Goal: Find contact information: Find contact information

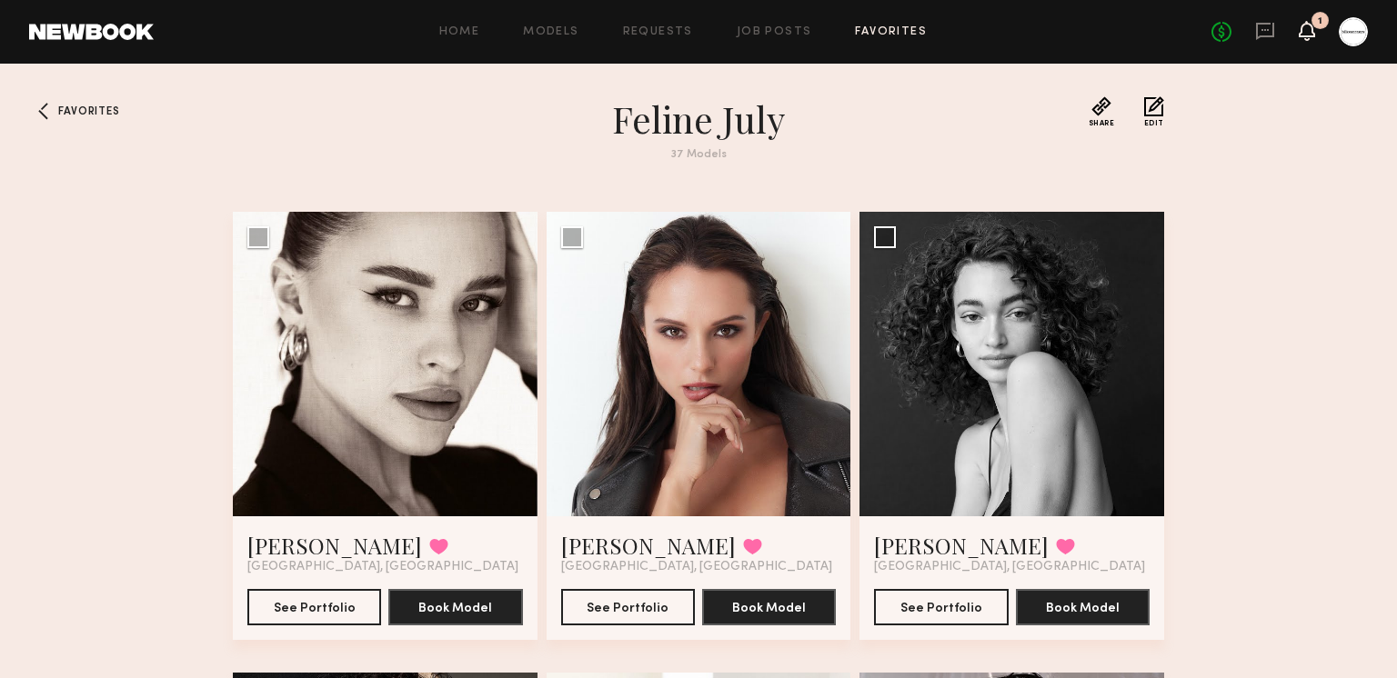
click at [1306, 33] on icon at bounding box center [1306, 30] width 15 height 13
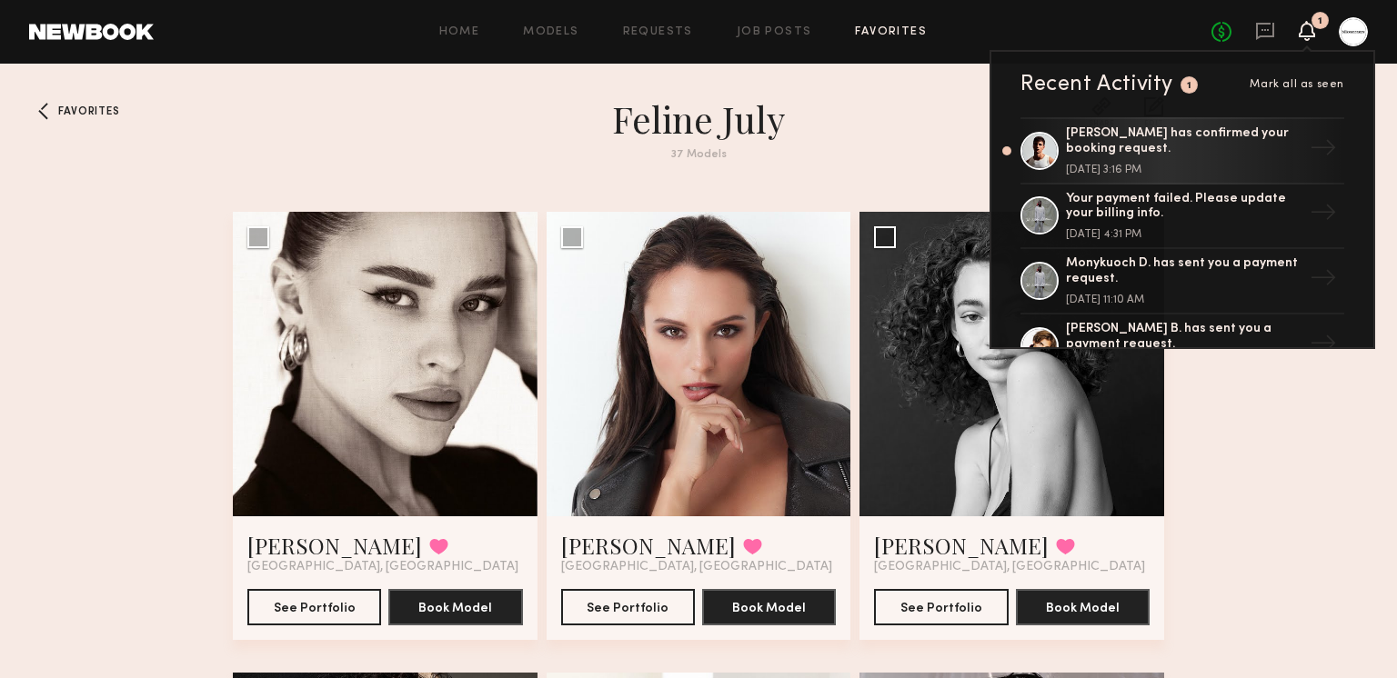
click at [1244, 36] on div "No fees up to $5,000 1 Recent Activity 1 Mark all as seen Jacob R. has confirme…" at bounding box center [1289, 31] width 156 height 29
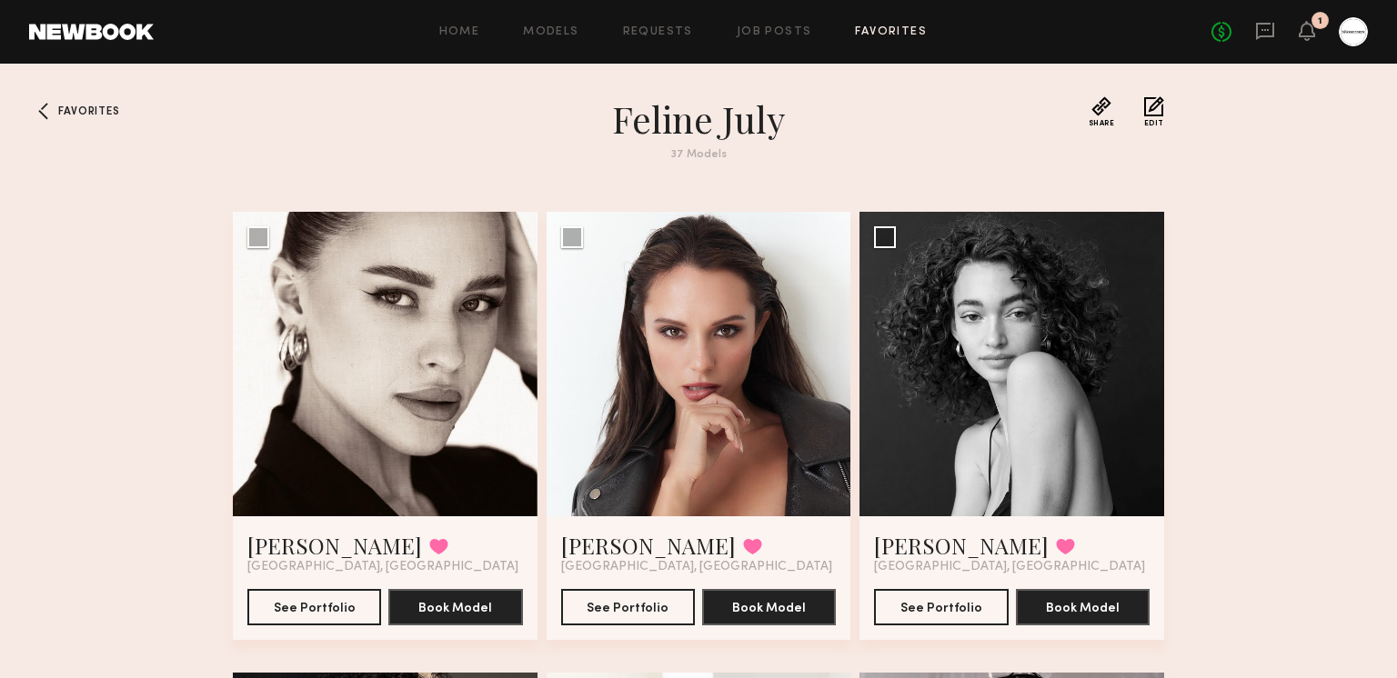
click at [1252, 26] on div "No fees up to $5,000 1" at bounding box center [1289, 31] width 156 height 29
click at [1261, 39] on icon at bounding box center [1265, 31] width 20 height 20
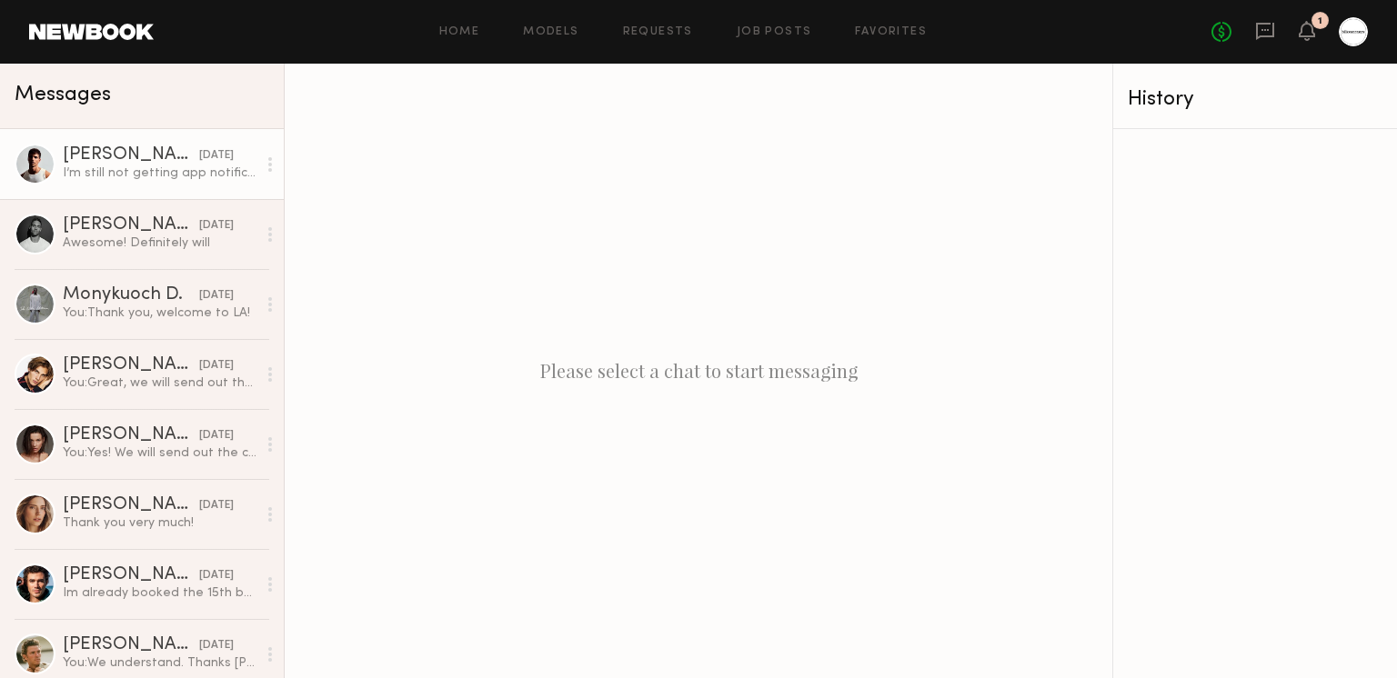
click at [159, 166] on div "I’m still not getting app notifications so email and phone are perfect. Jbrrein…" at bounding box center [160, 173] width 194 height 17
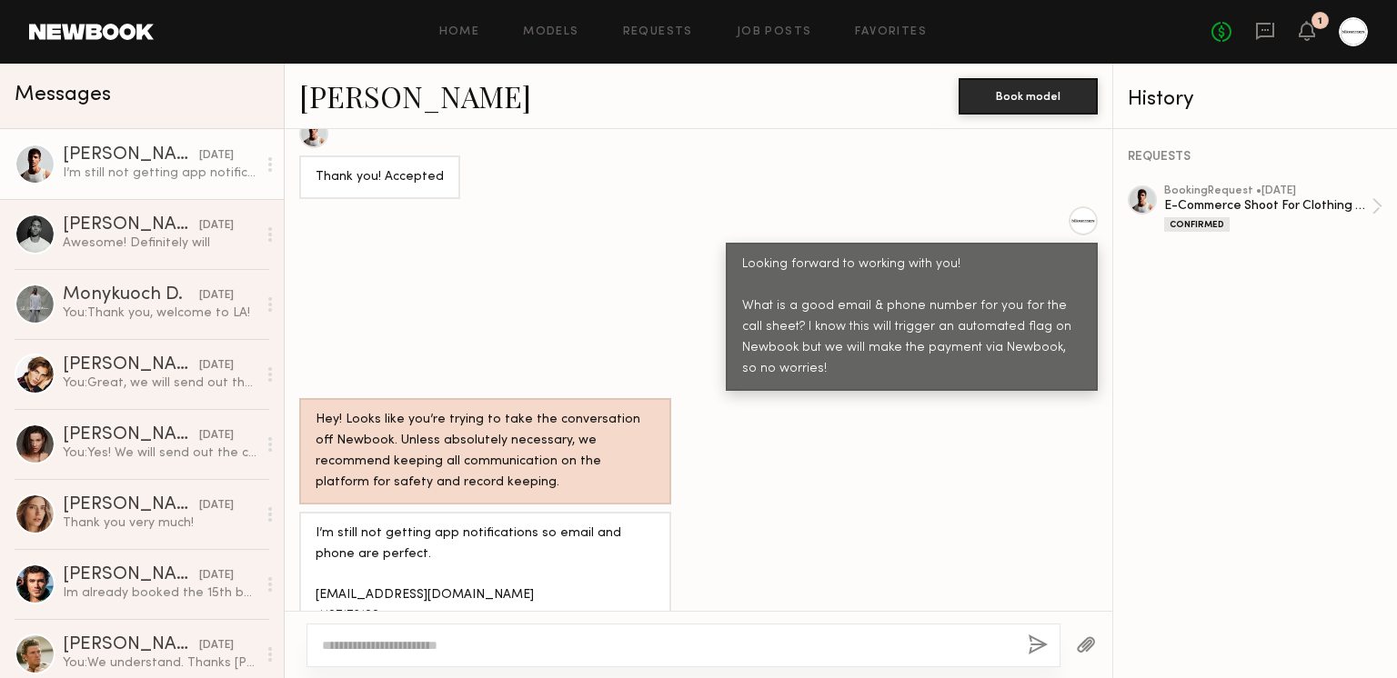
scroll to position [2691, 0]
drag, startPoint x: 429, startPoint y: 530, endPoint x: 311, endPoint y: 534, distance: 118.2
click at [311, 534] on div "I’m still not getting app notifications so email and phone are perfect. Jbrrein…" at bounding box center [485, 595] width 372 height 169
copy div "4107176100"
drag, startPoint x: 448, startPoint y: 515, endPoint x: 303, endPoint y: 522, distance: 145.7
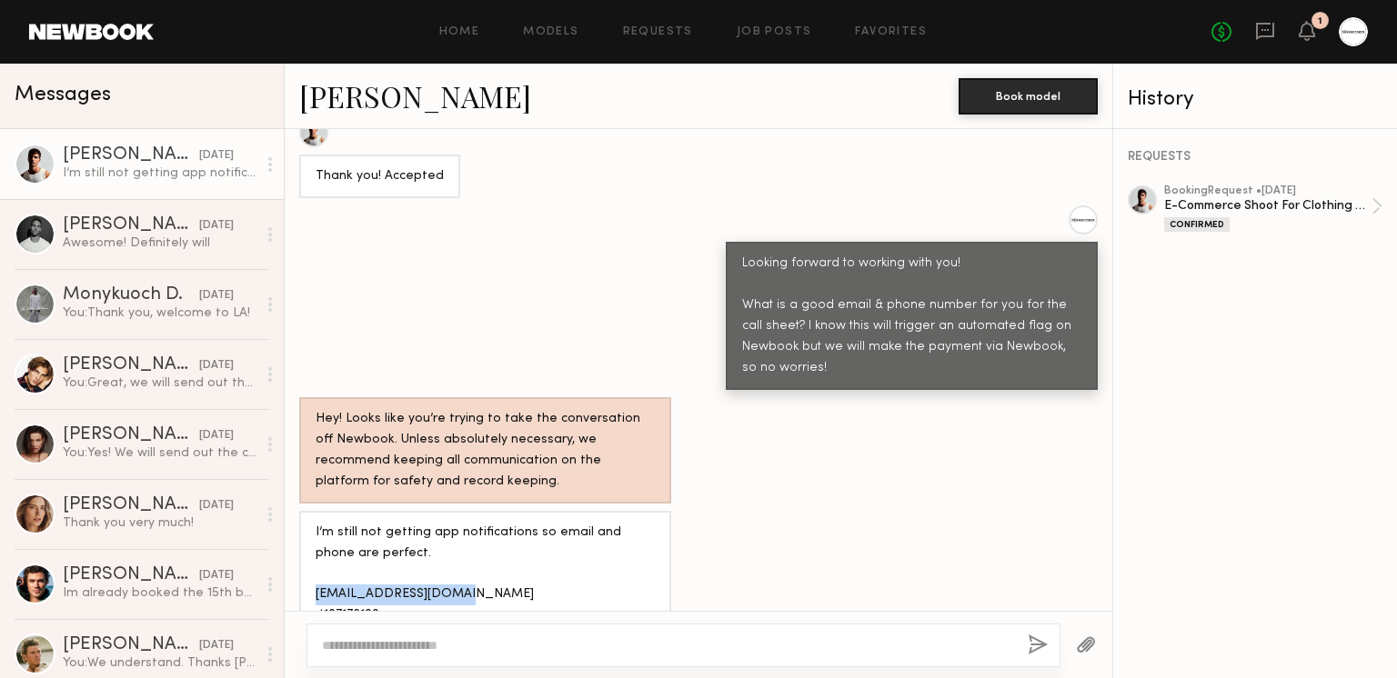
click at [303, 522] on div "I’m still not getting app notifications so email and phone are perfect. Jbrrein…" at bounding box center [485, 595] width 372 height 169
copy div "Jbrreinhard@gmail.com"
click at [962, 511] on div "I’m still not getting app notifications so email and phone are perfect. Jbrrein…" at bounding box center [698, 595] width 827 height 169
click at [329, 94] on link "Jacob R." at bounding box center [415, 95] width 232 height 39
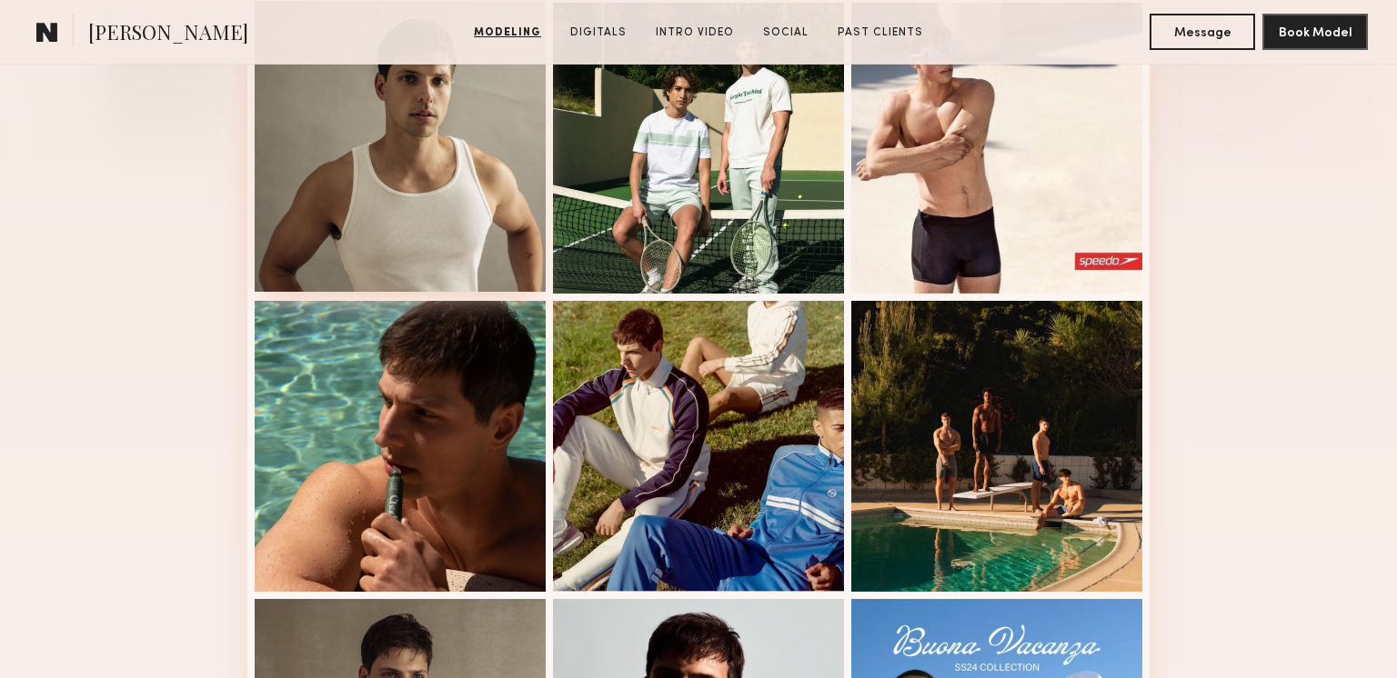
scroll to position [538, 0]
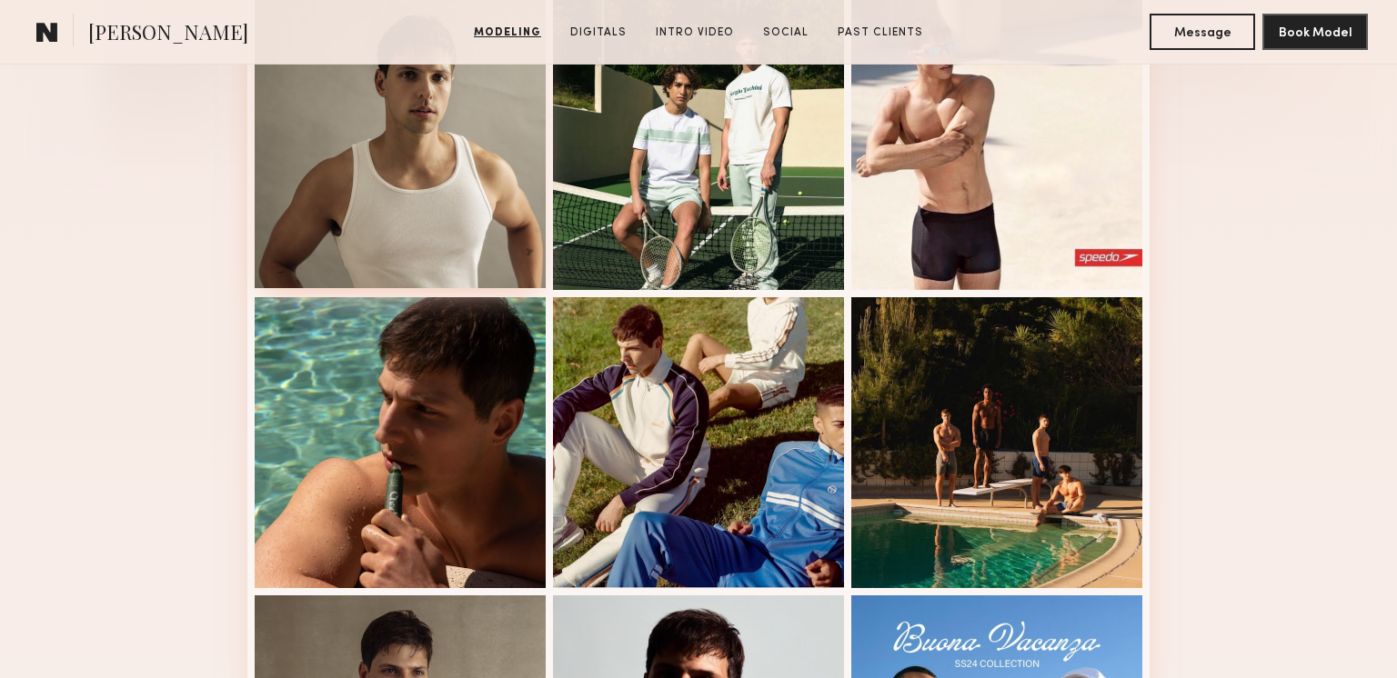
click at [384, 163] on div at bounding box center [400, 142] width 291 height 291
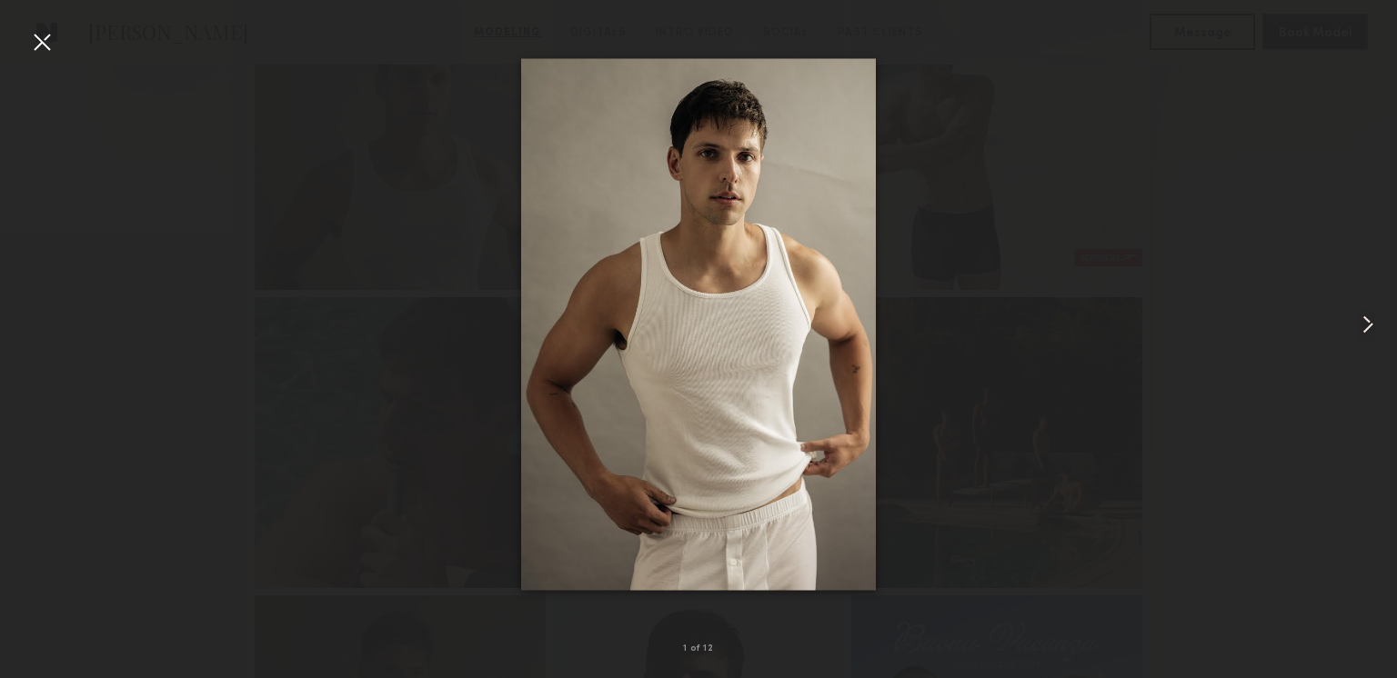
click at [1366, 275] on div at bounding box center [1368, 324] width 55 height 591
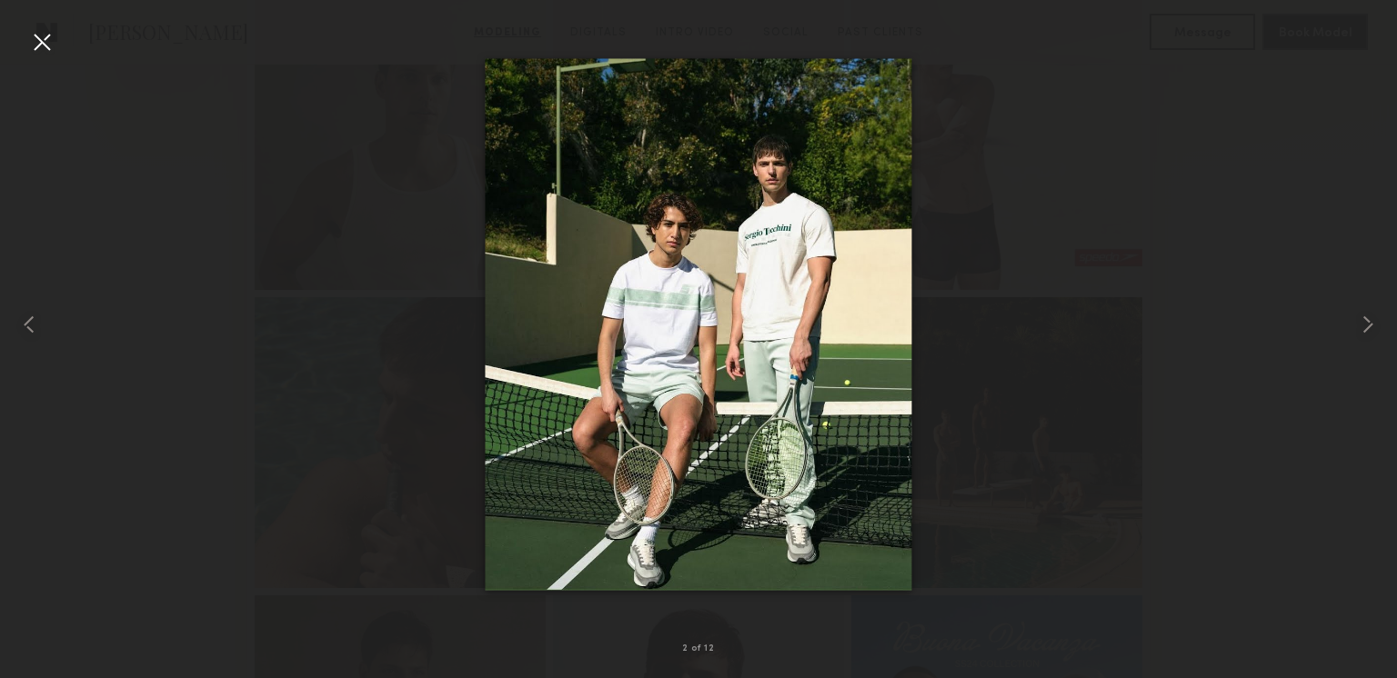
click at [1339, 265] on div at bounding box center [698, 324] width 1397 height 591
click at [1351, 276] on div at bounding box center [1368, 324] width 55 height 591
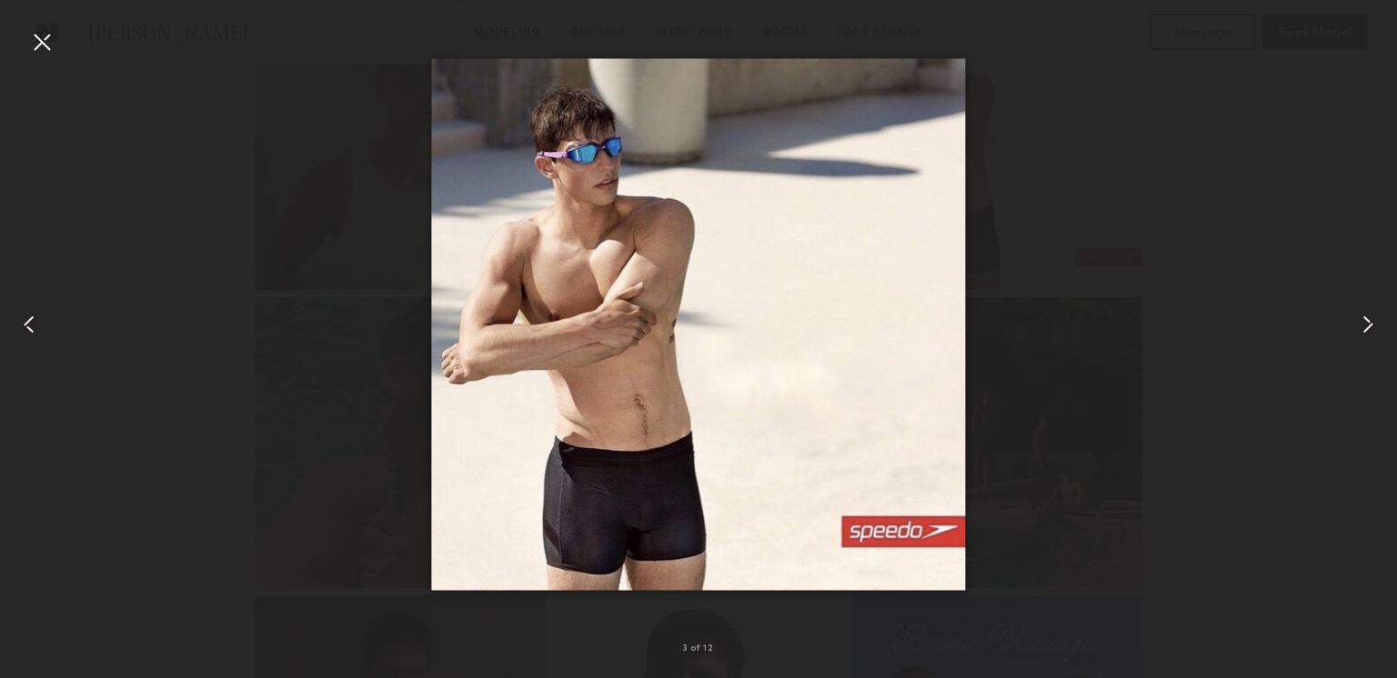
click at [1364, 284] on div at bounding box center [1368, 324] width 55 height 591
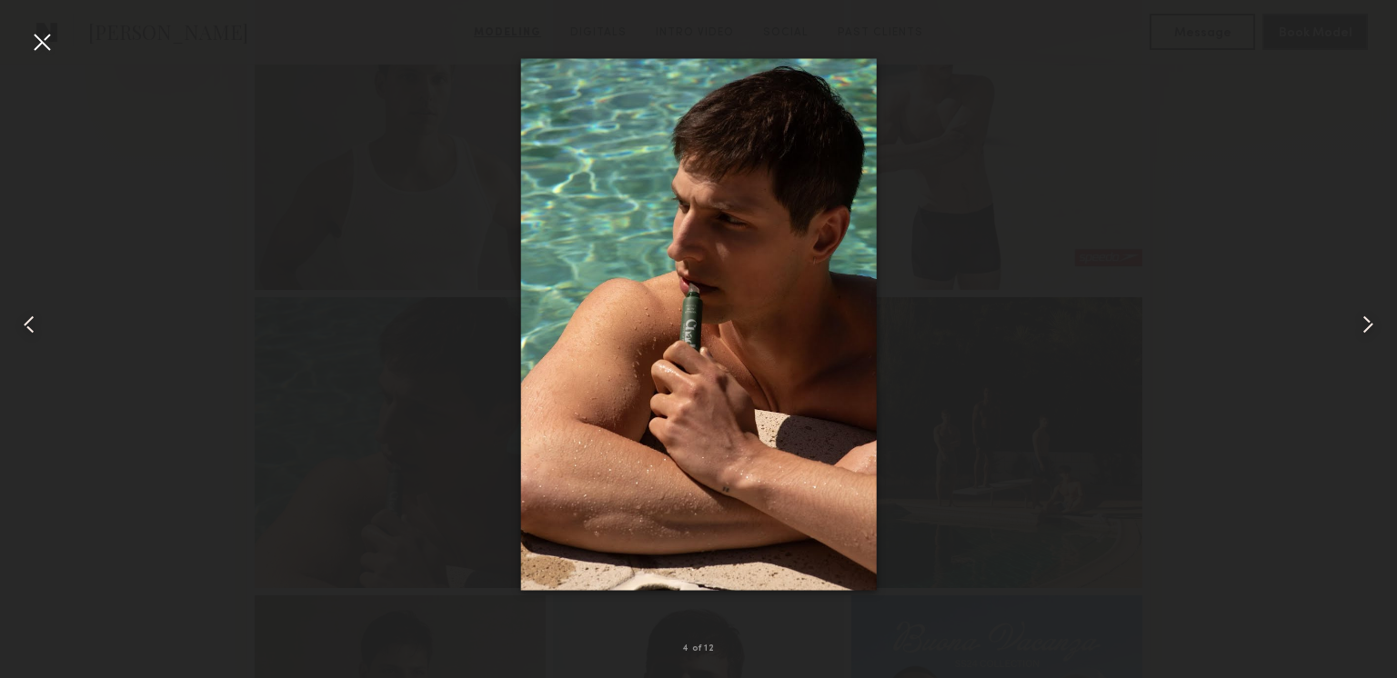
click at [1345, 246] on div at bounding box center [1368, 324] width 55 height 591
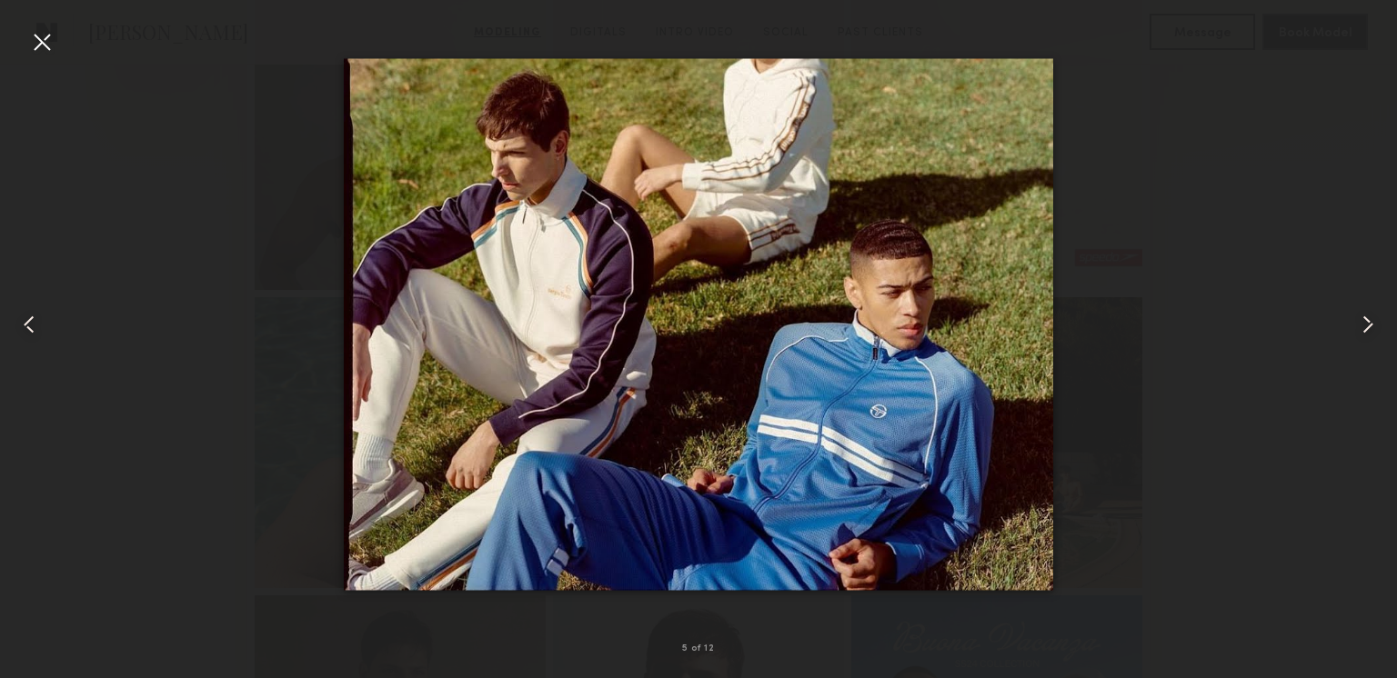
click at [1345, 246] on div at bounding box center [1368, 324] width 55 height 591
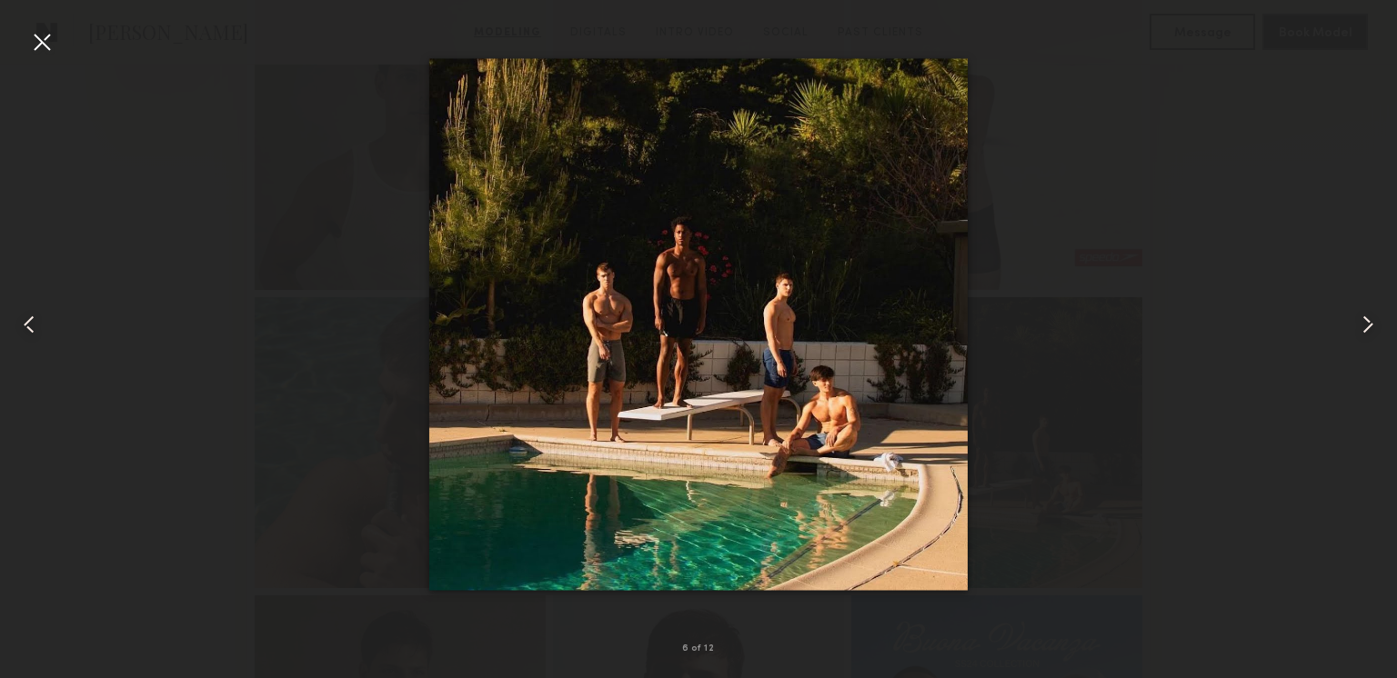
click at [1345, 246] on div at bounding box center [1368, 324] width 55 height 591
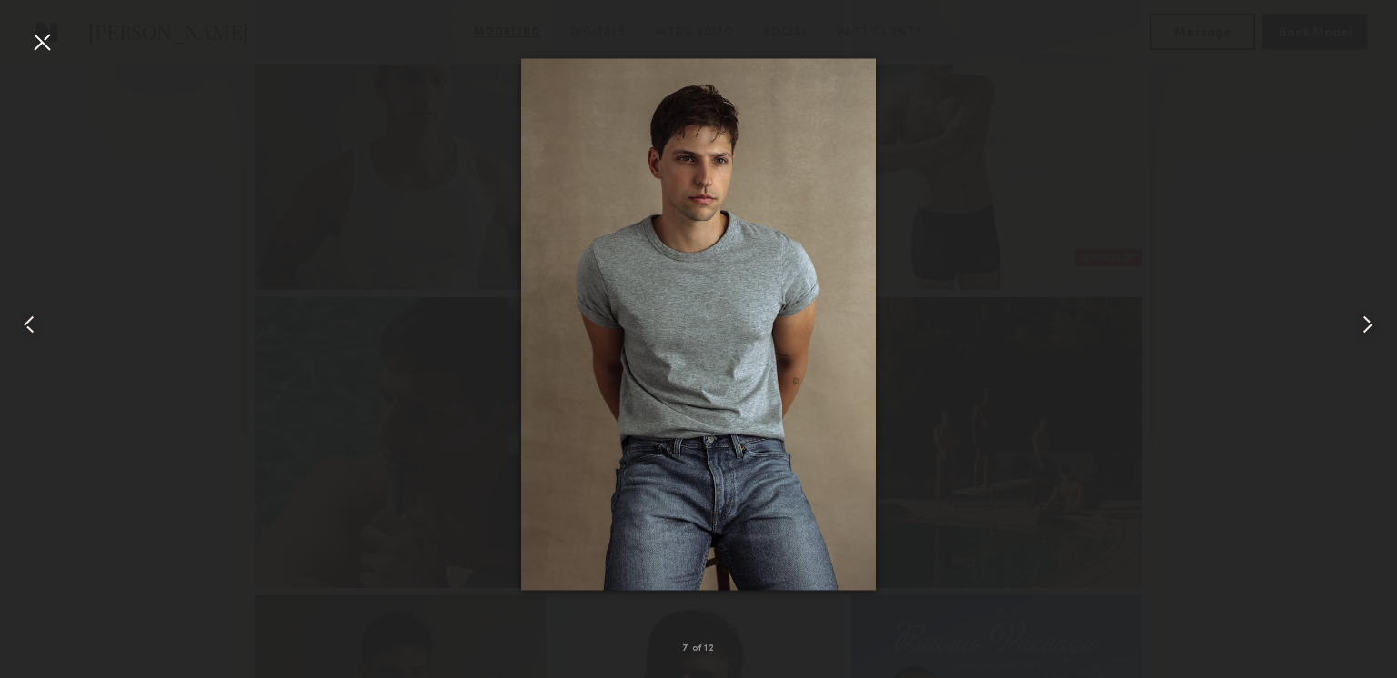
click at [1318, 217] on div at bounding box center [698, 324] width 1397 height 591
click at [1333, 240] on div at bounding box center [698, 324] width 1397 height 591
click at [1354, 255] on div at bounding box center [1368, 324] width 55 height 591
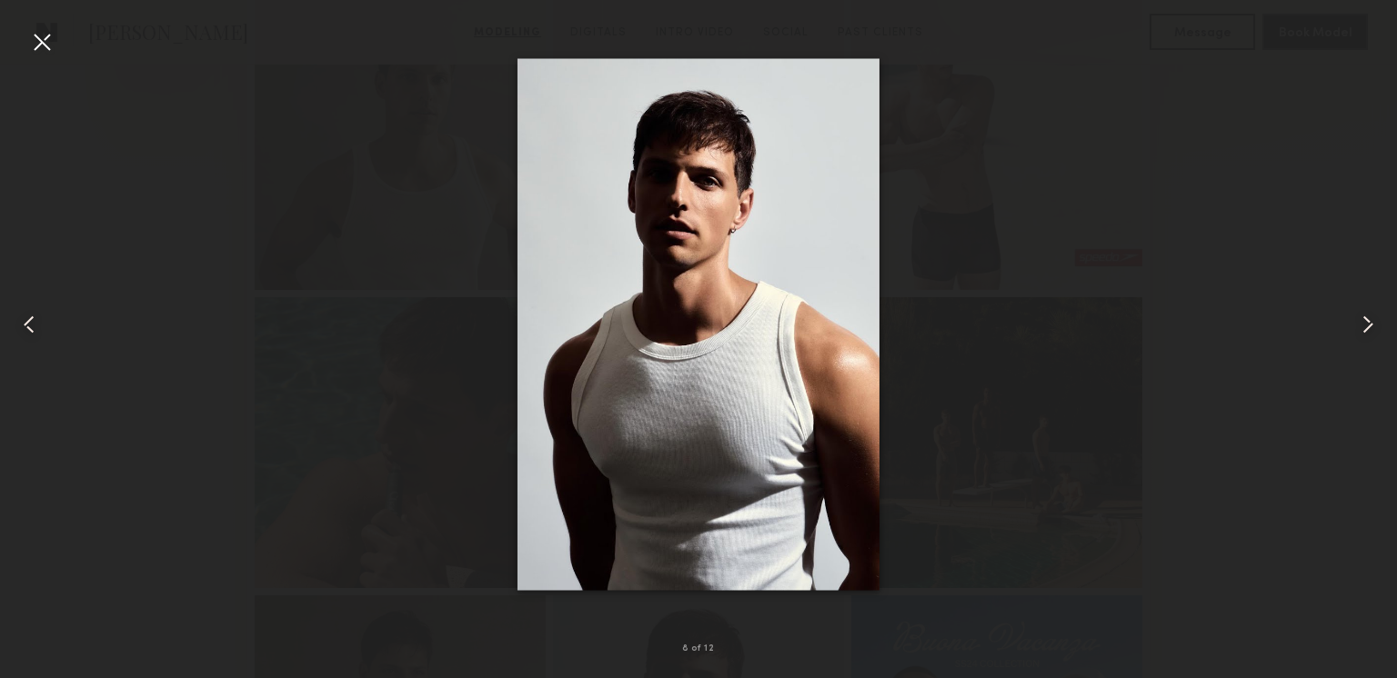
click at [1258, 185] on div at bounding box center [698, 324] width 1397 height 591
click at [1278, 231] on div at bounding box center [698, 324] width 1397 height 591
click at [1305, 233] on div at bounding box center [698, 324] width 1397 height 591
click at [1341, 220] on div at bounding box center [1368, 324] width 55 height 591
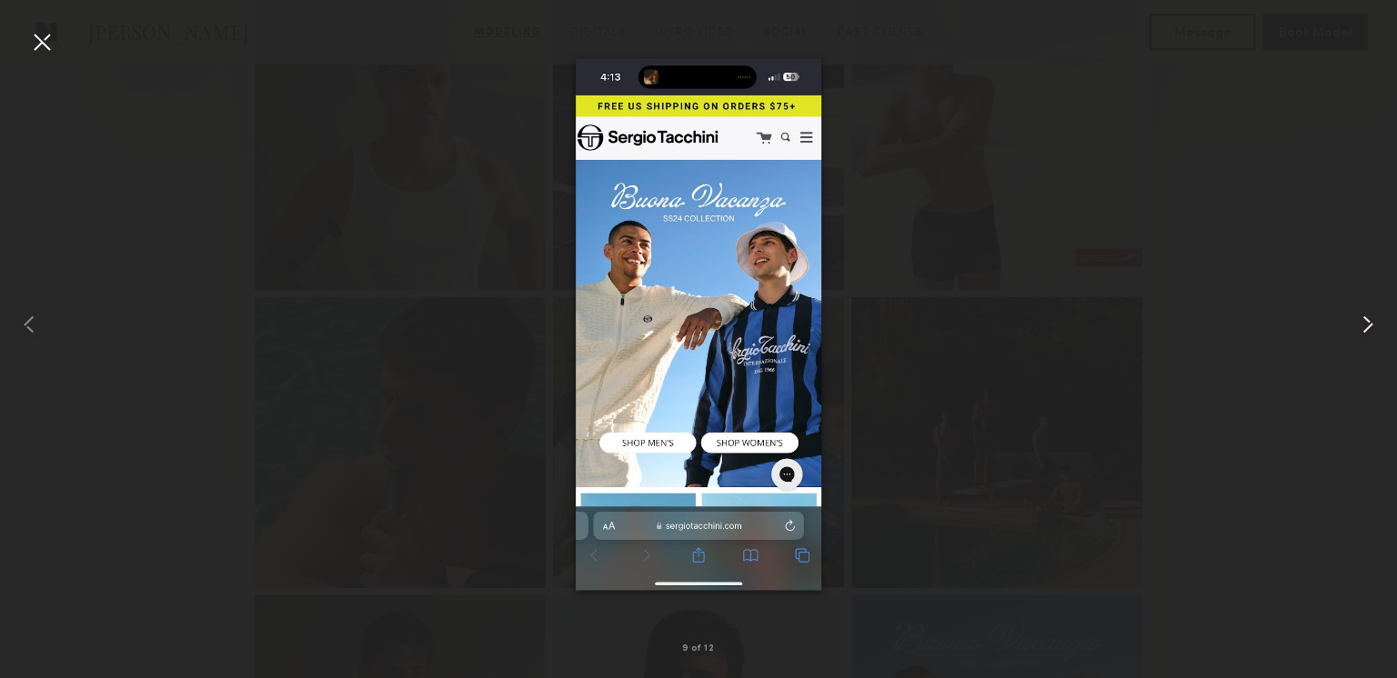
click at [1341, 220] on div at bounding box center [1368, 324] width 55 height 591
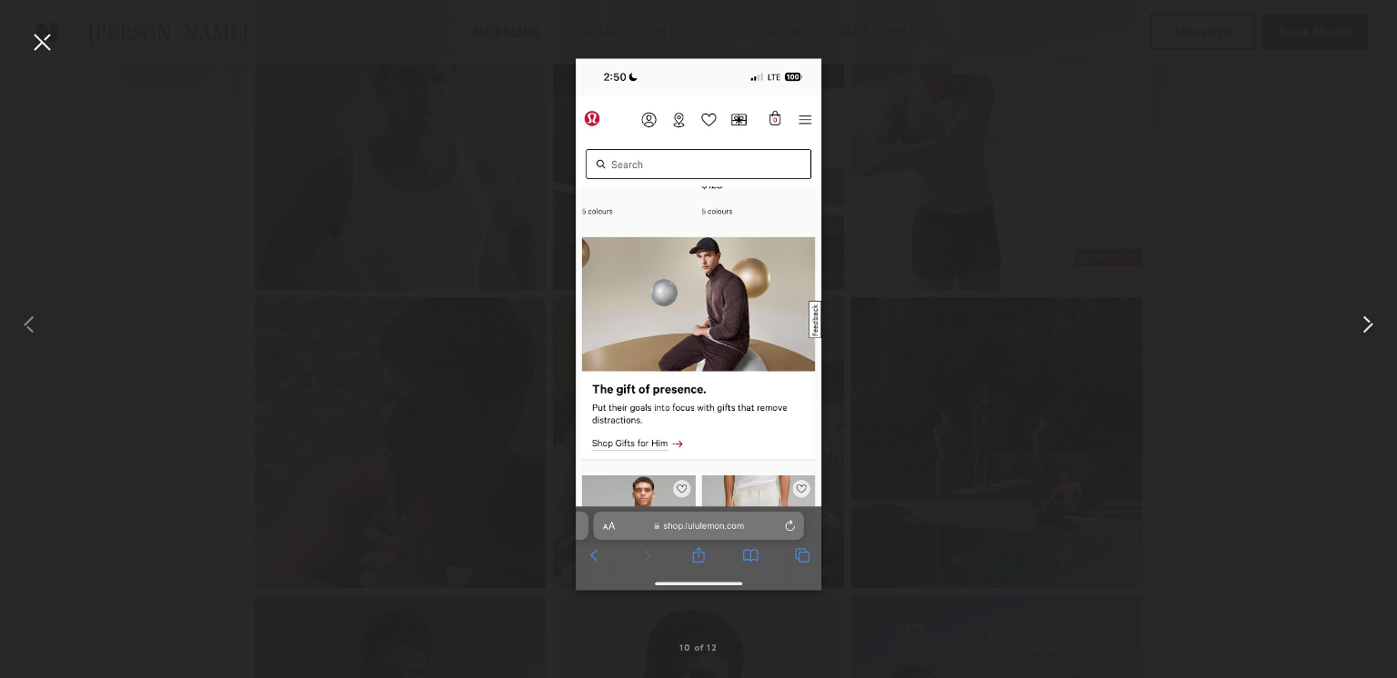
click at [1341, 220] on div at bounding box center [1368, 324] width 55 height 591
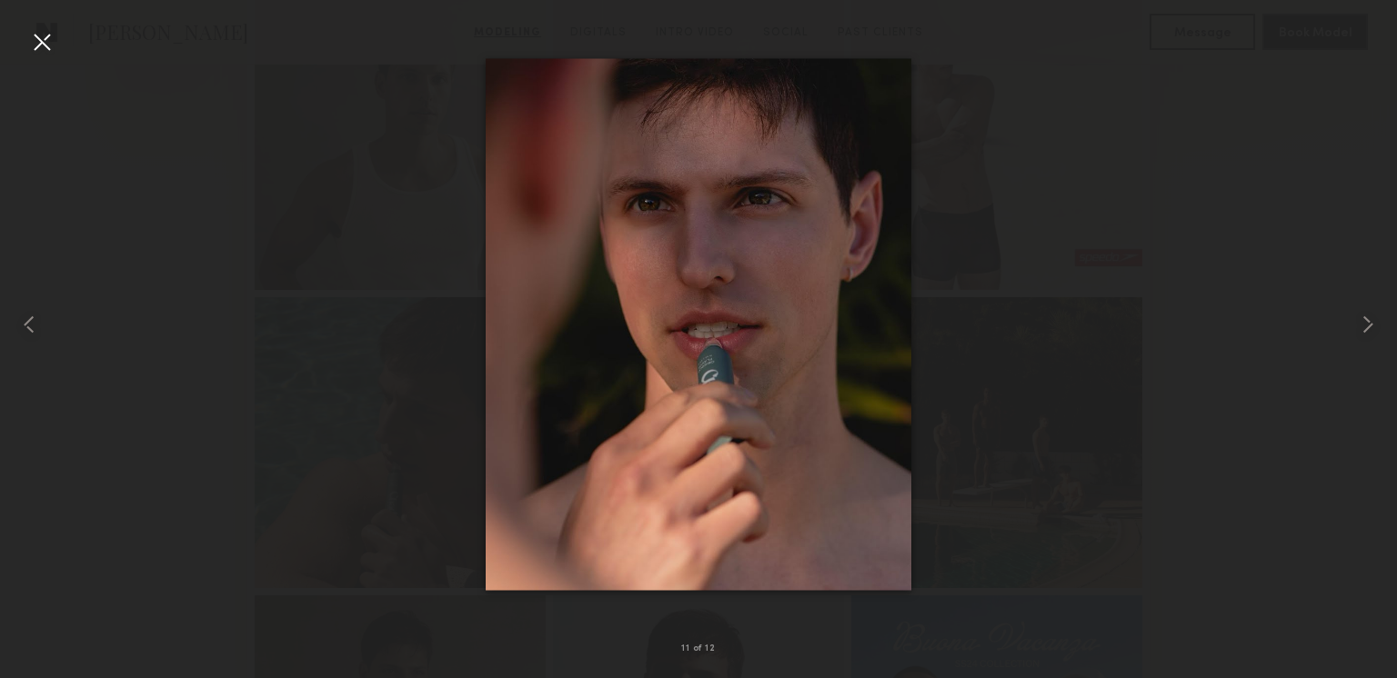
click at [1325, 264] on div at bounding box center [698, 324] width 1397 height 591
click at [1349, 253] on div at bounding box center [1368, 324] width 55 height 591
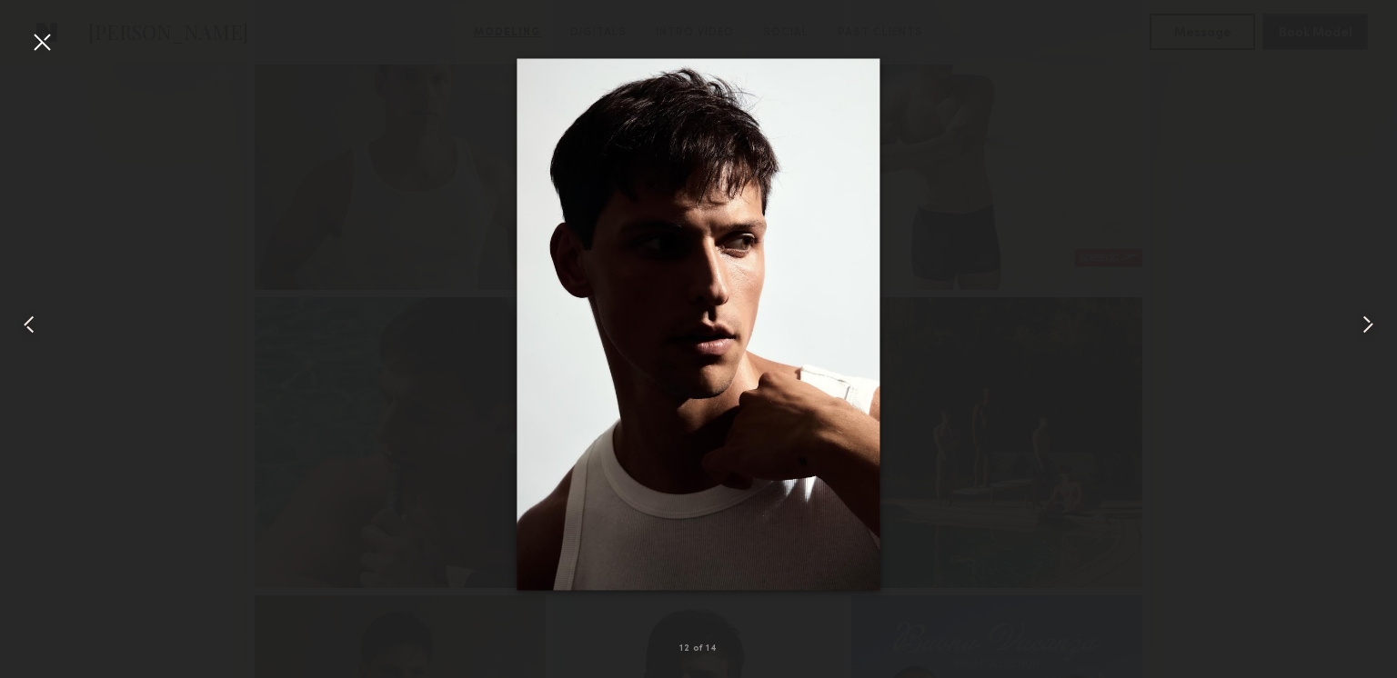
click at [1346, 219] on div at bounding box center [1368, 324] width 55 height 591
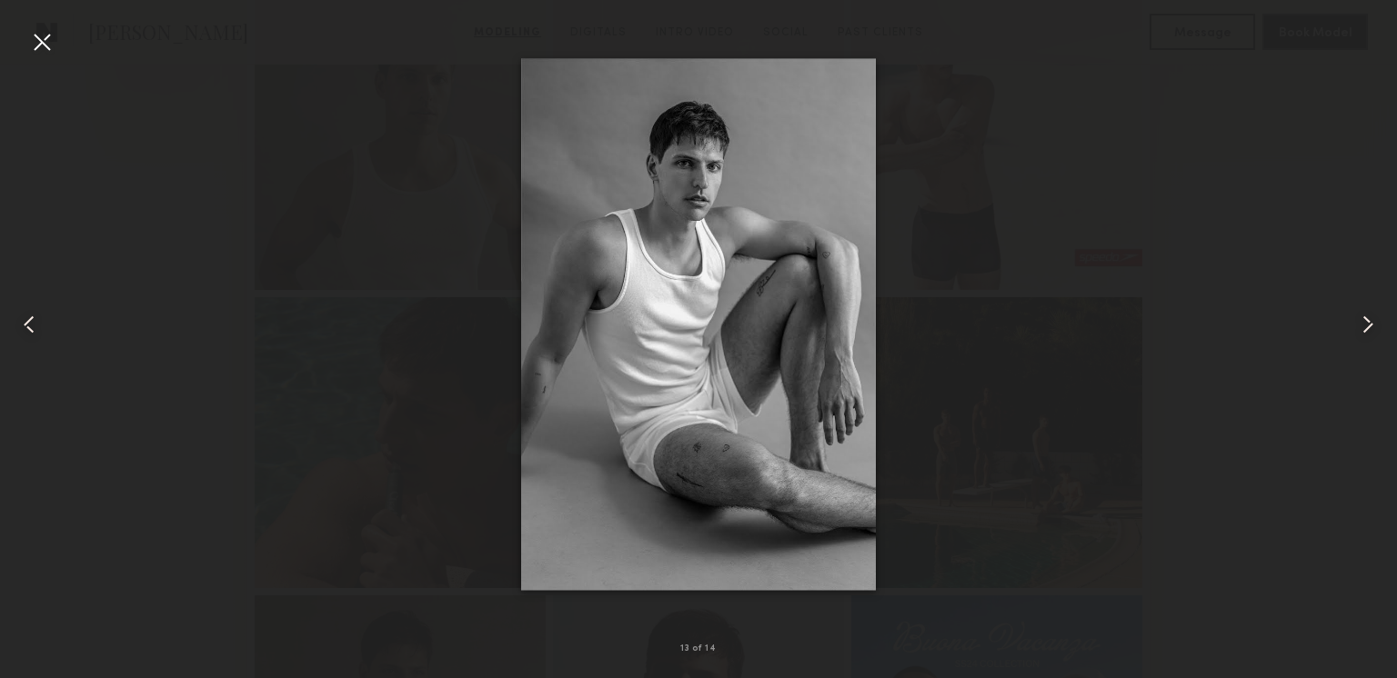
click at [1350, 174] on div at bounding box center [1368, 324] width 55 height 591
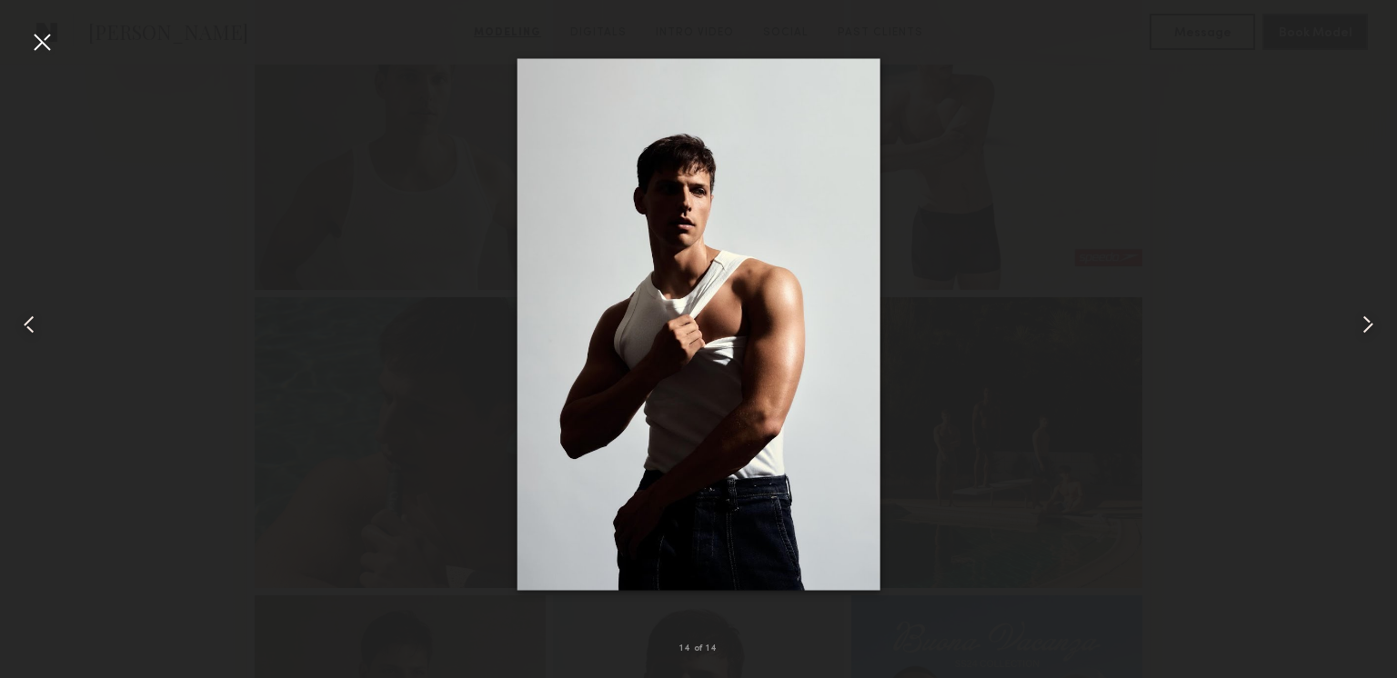
click at [1345, 161] on div at bounding box center [1368, 324] width 55 height 591
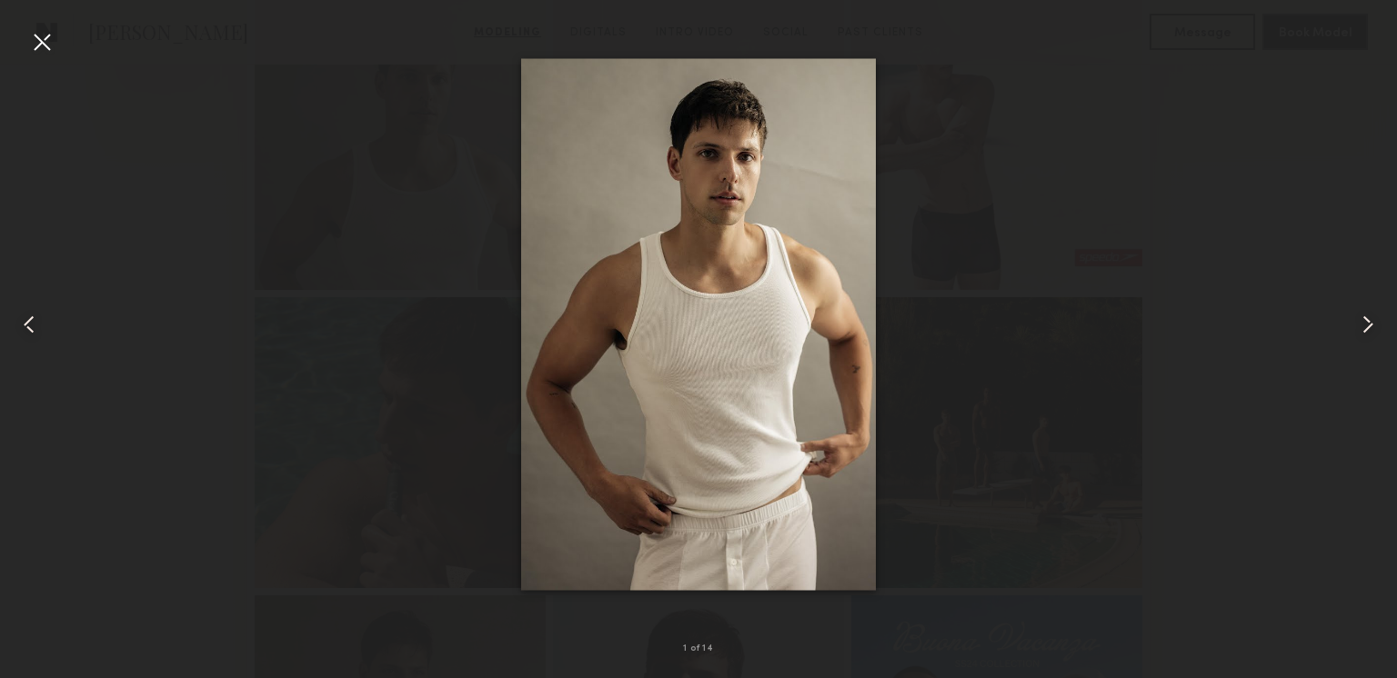
click at [1345, 161] on div at bounding box center [1368, 324] width 55 height 591
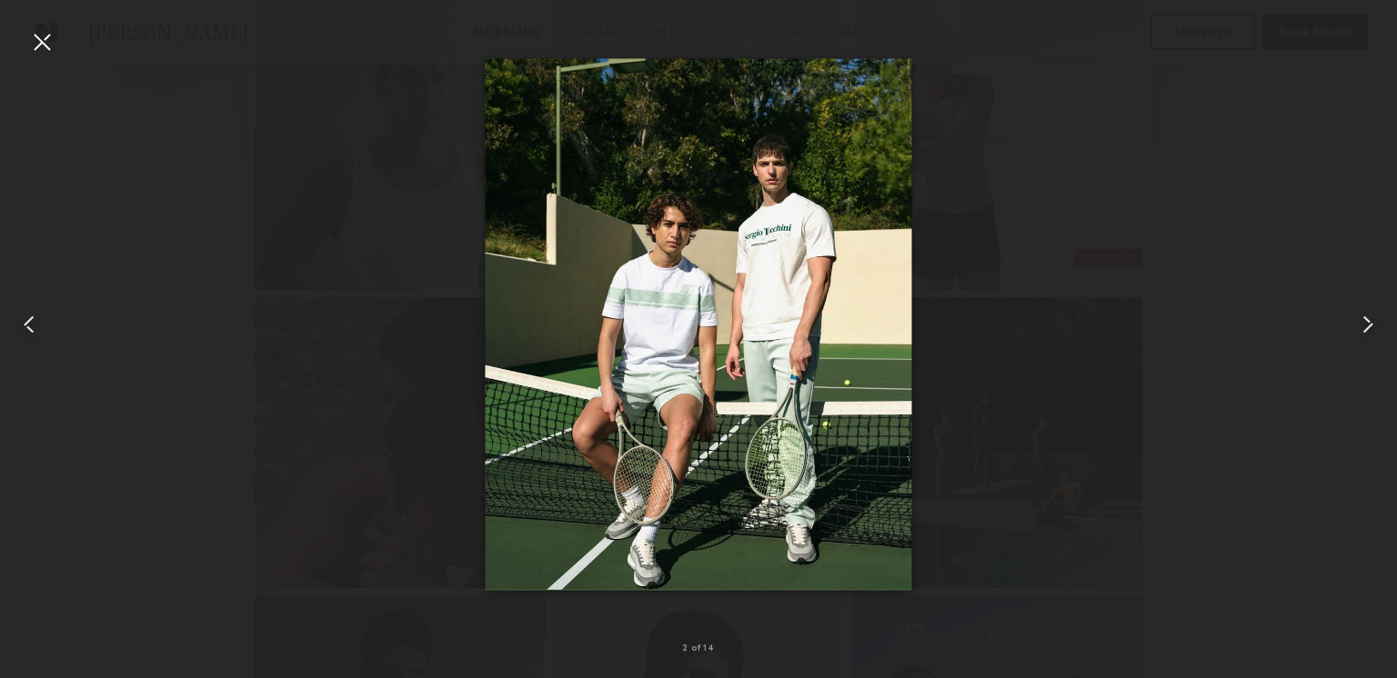
click at [1345, 161] on div at bounding box center [1368, 324] width 55 height 591
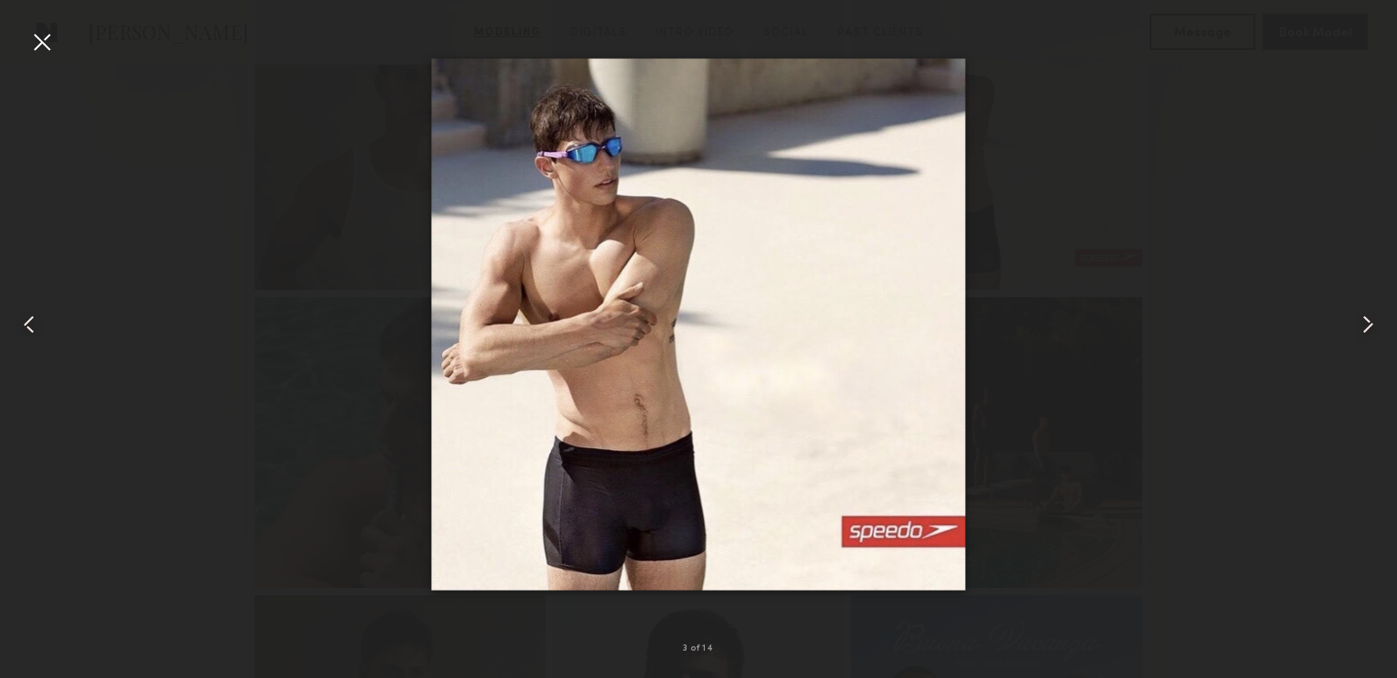
click at [1286, 161] on div at bounding box center [698, 324] width 1397 height 591
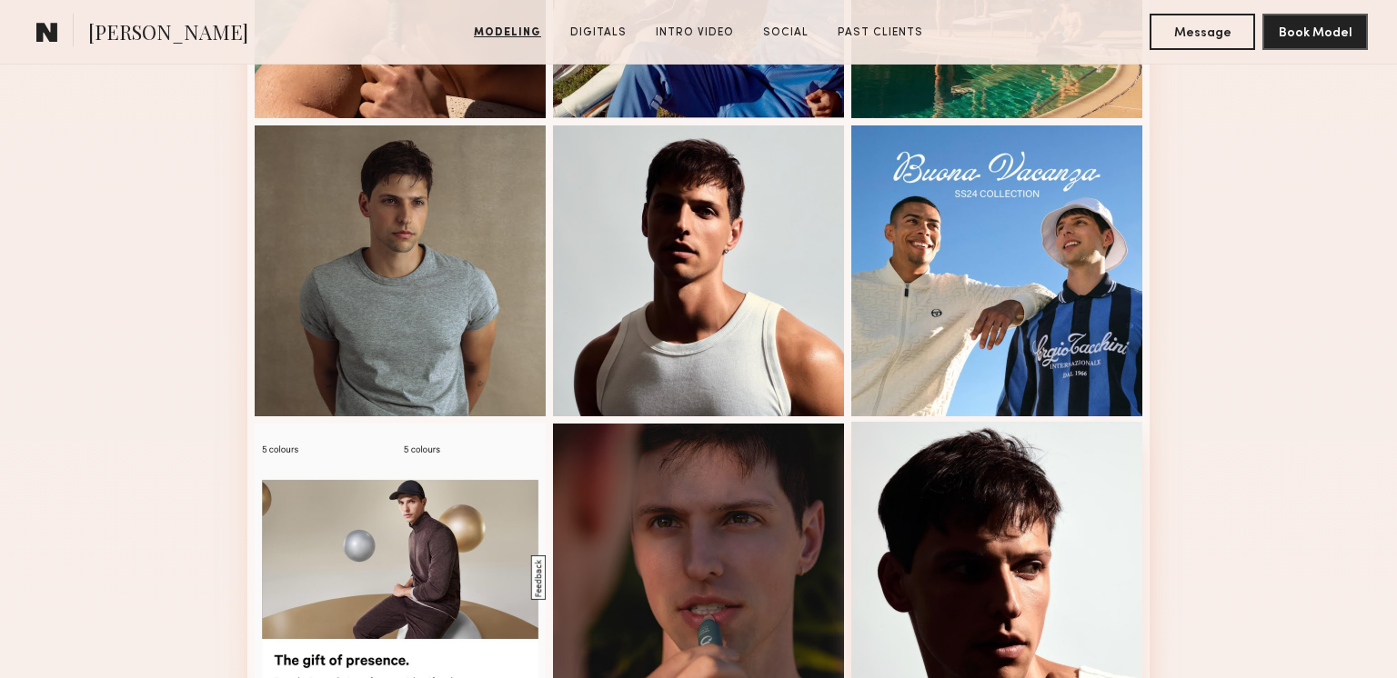
scroll to position [873, 0]
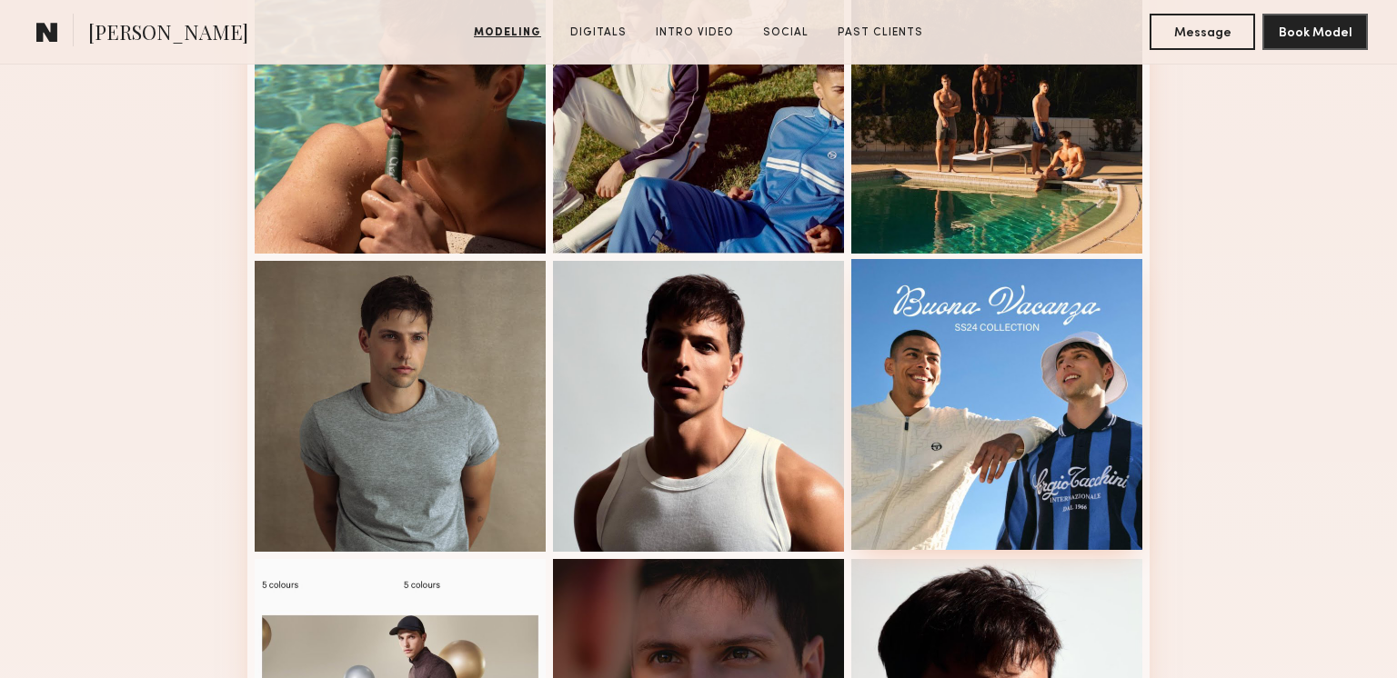
click at [1124, 419] on div at bounding box center [996, 404] width 291 height 291
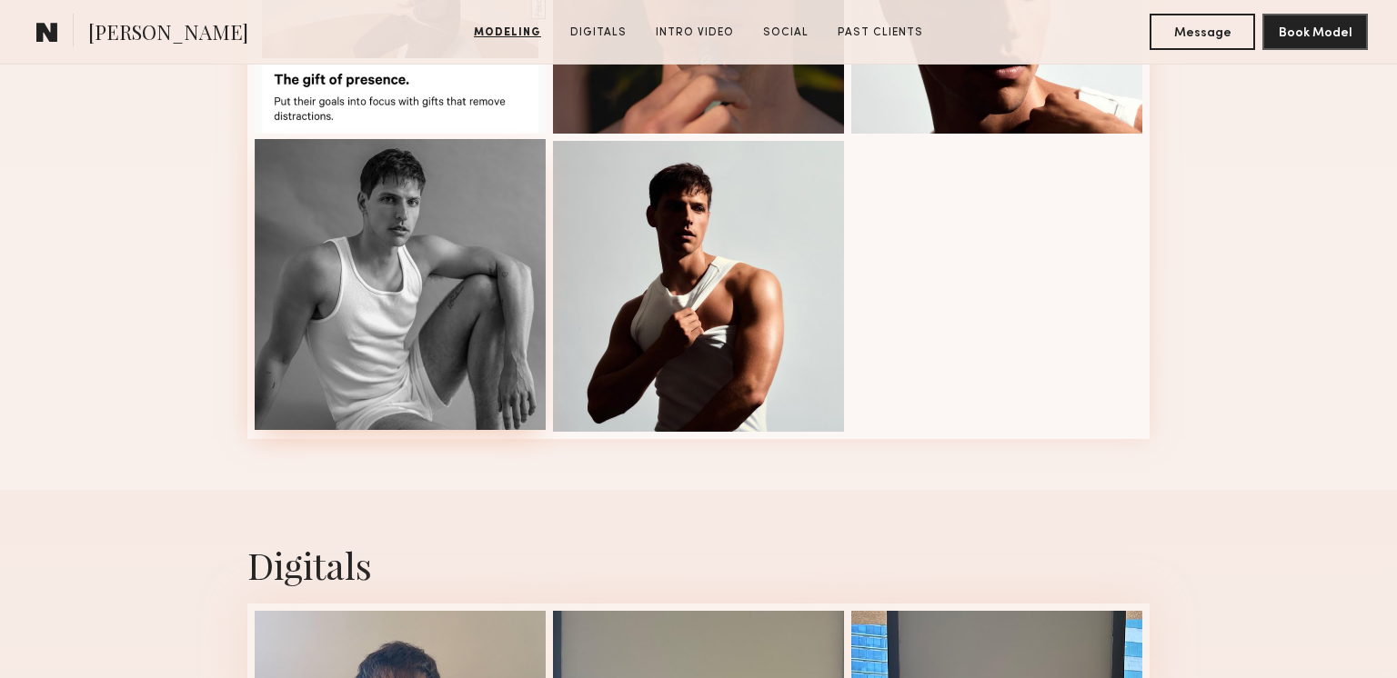
scroll to position [1580, 0]
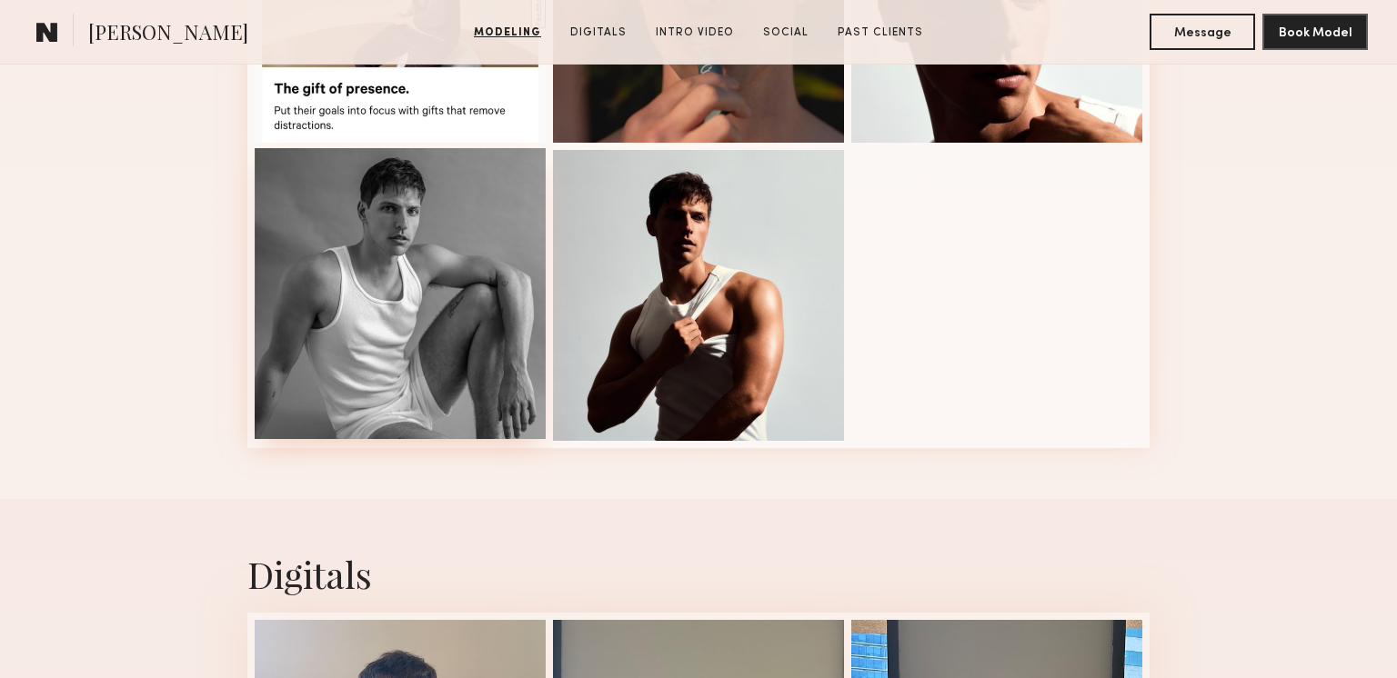
click at [406, 305] on div at bounding box center [400, 293] width 291 height 291
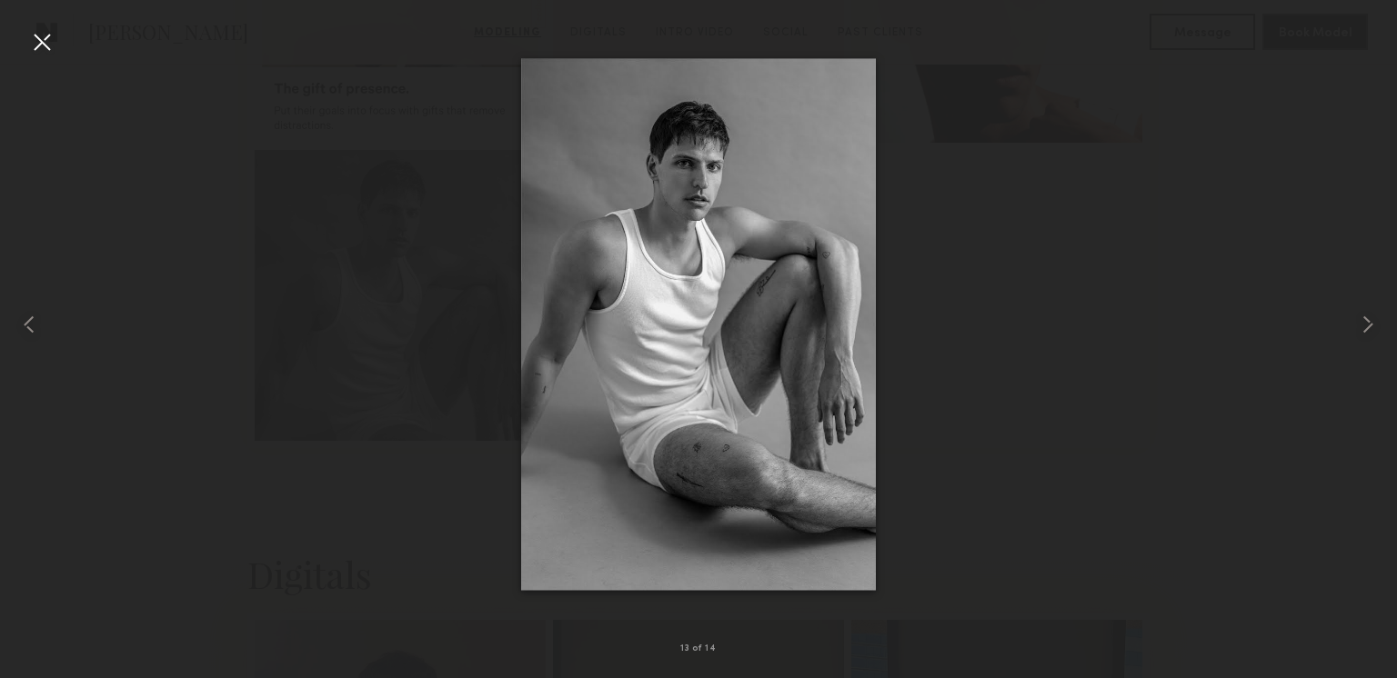
click at [39, 45] on div at bounding box center [41, 41] width 29 height 29
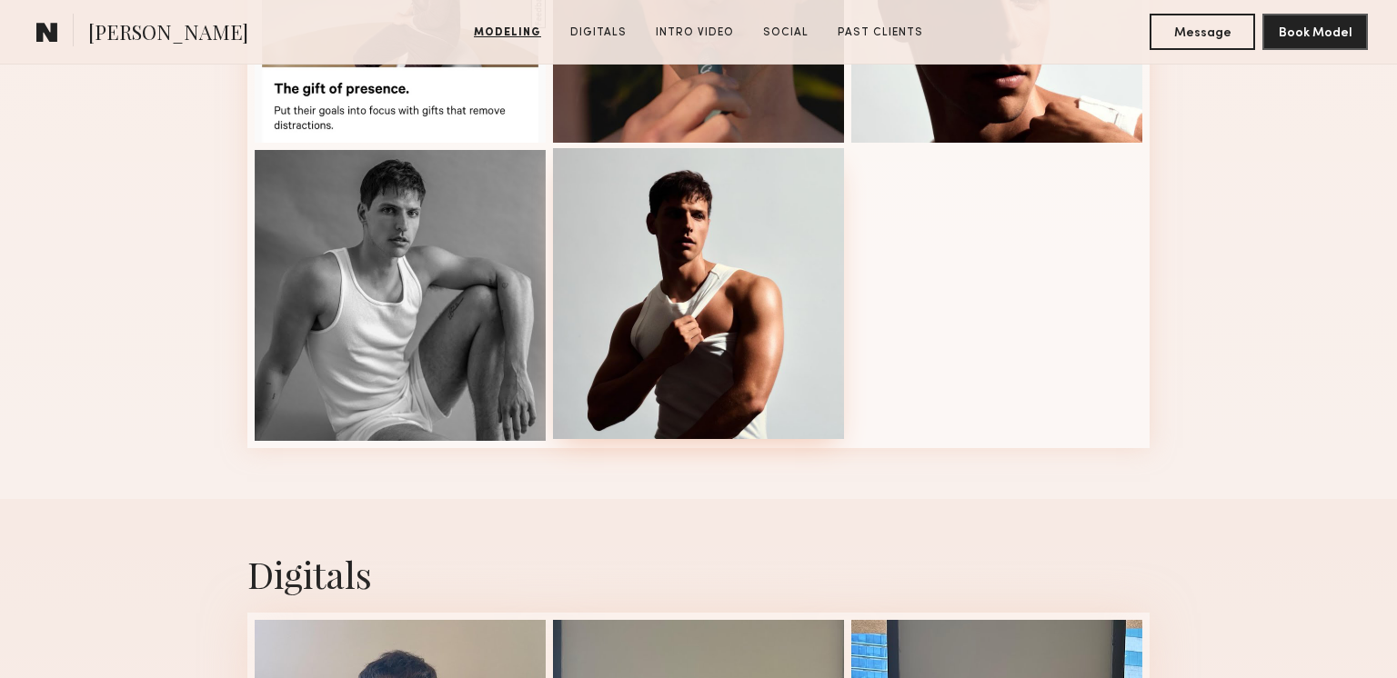
click at [774, 341] on div at bounding box center [698, 293] width 291 height 291
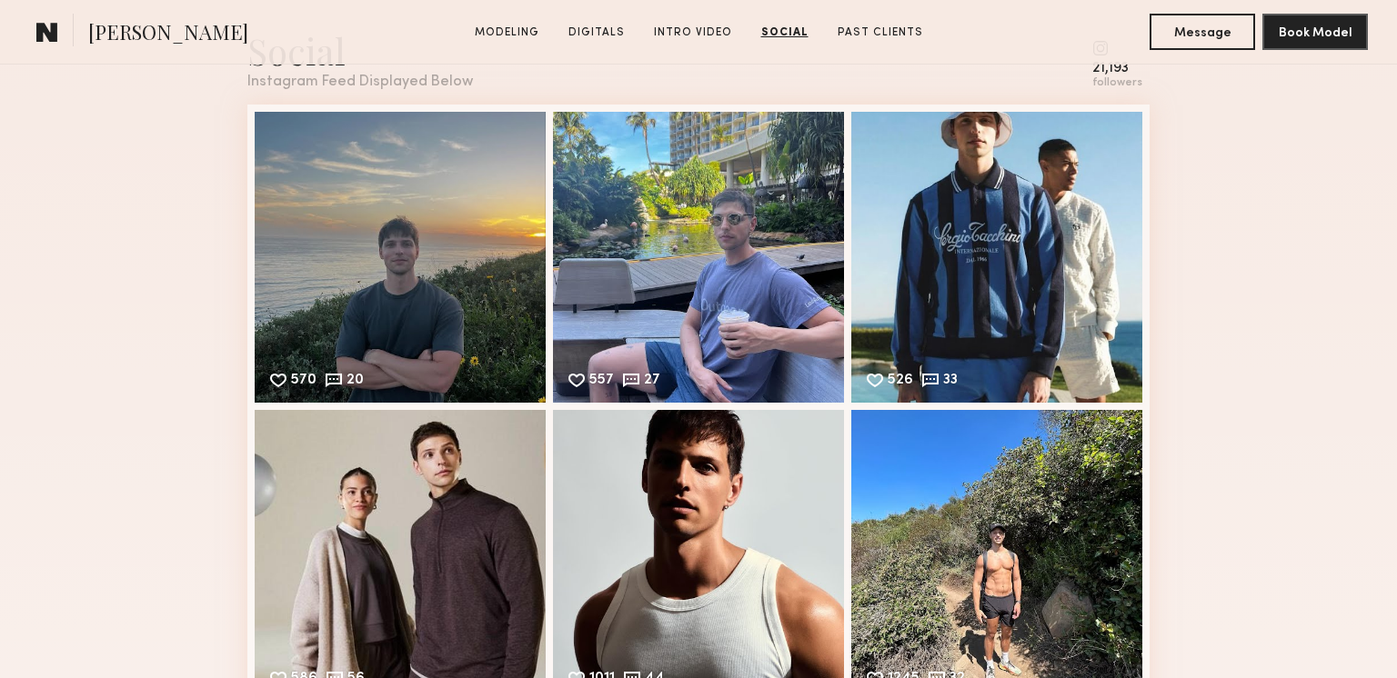
scroll to position [3491, 0]
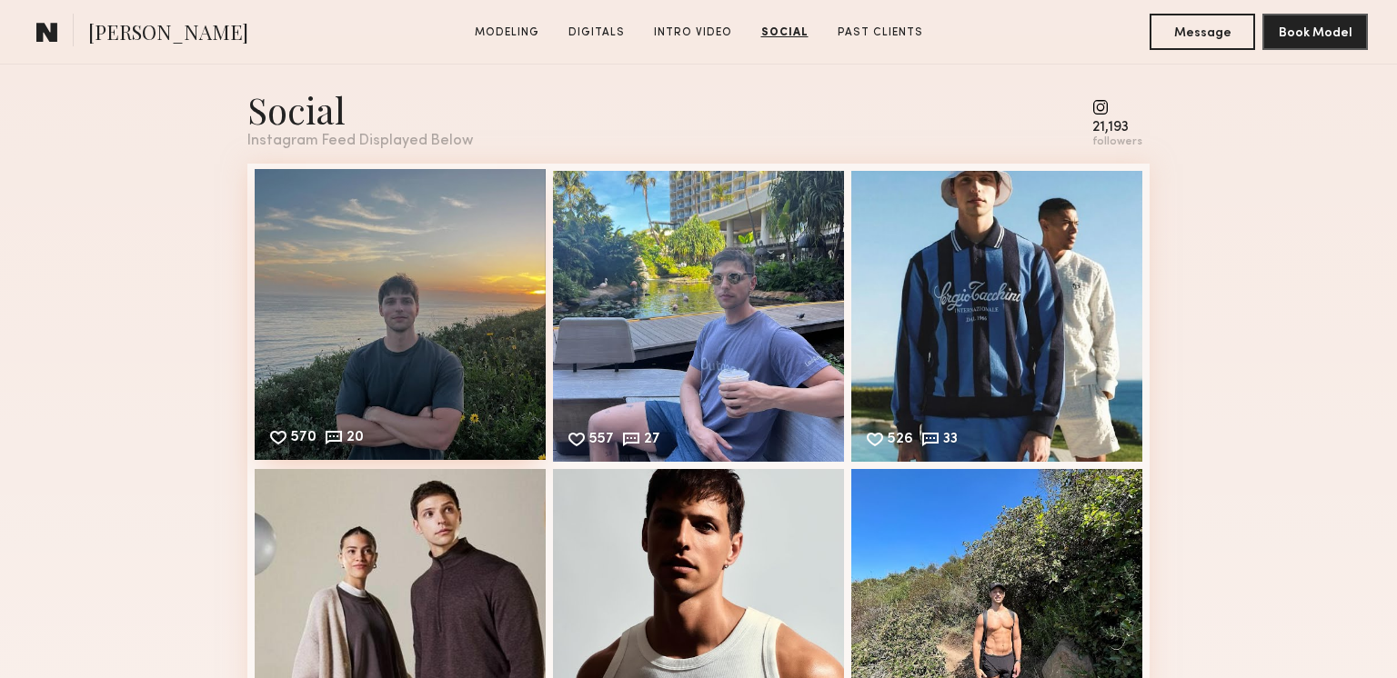
click at [308, 285] on div "570 20 Likes & comments displayed to show model’s engagement" at bounding box center [400, 314] width 291 height 291
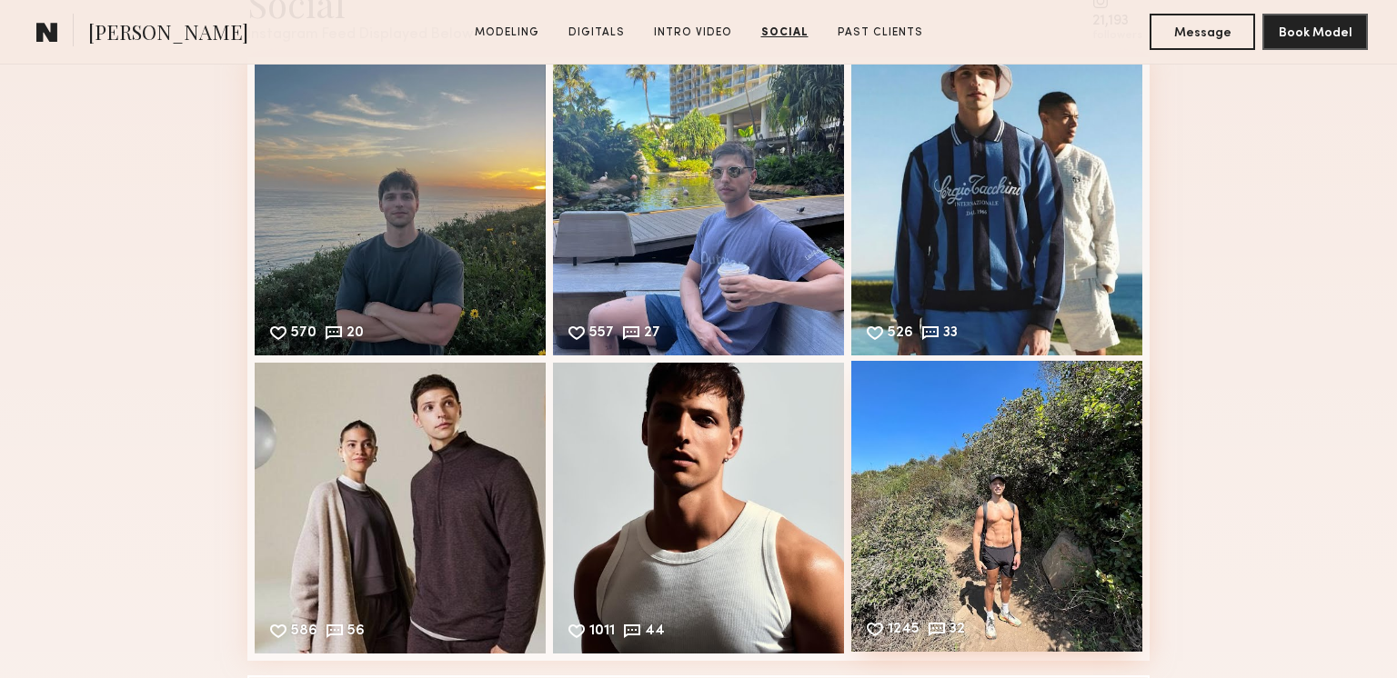
scroll to position [3629, 0]
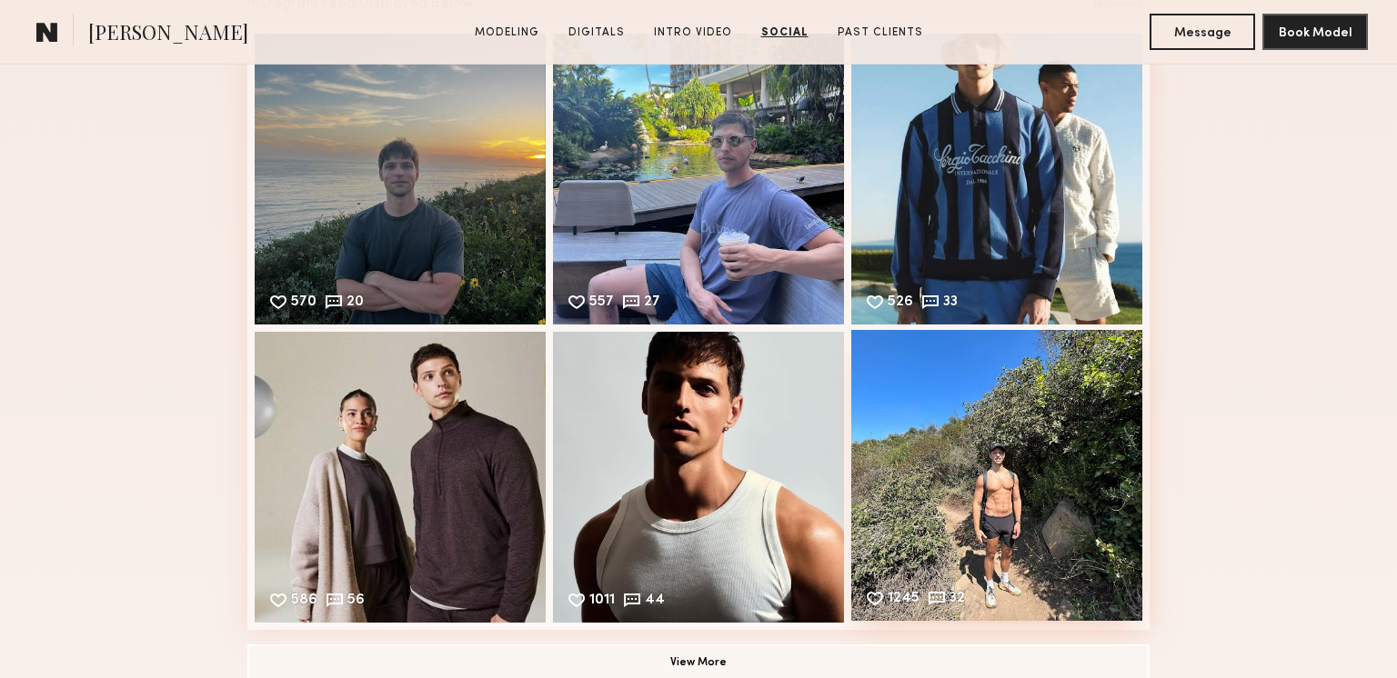
click at [998, 481] on div "1245 32 Likes & comments displayed to show model’s engagement" at bounding box center [996, 475] width 291 height 291
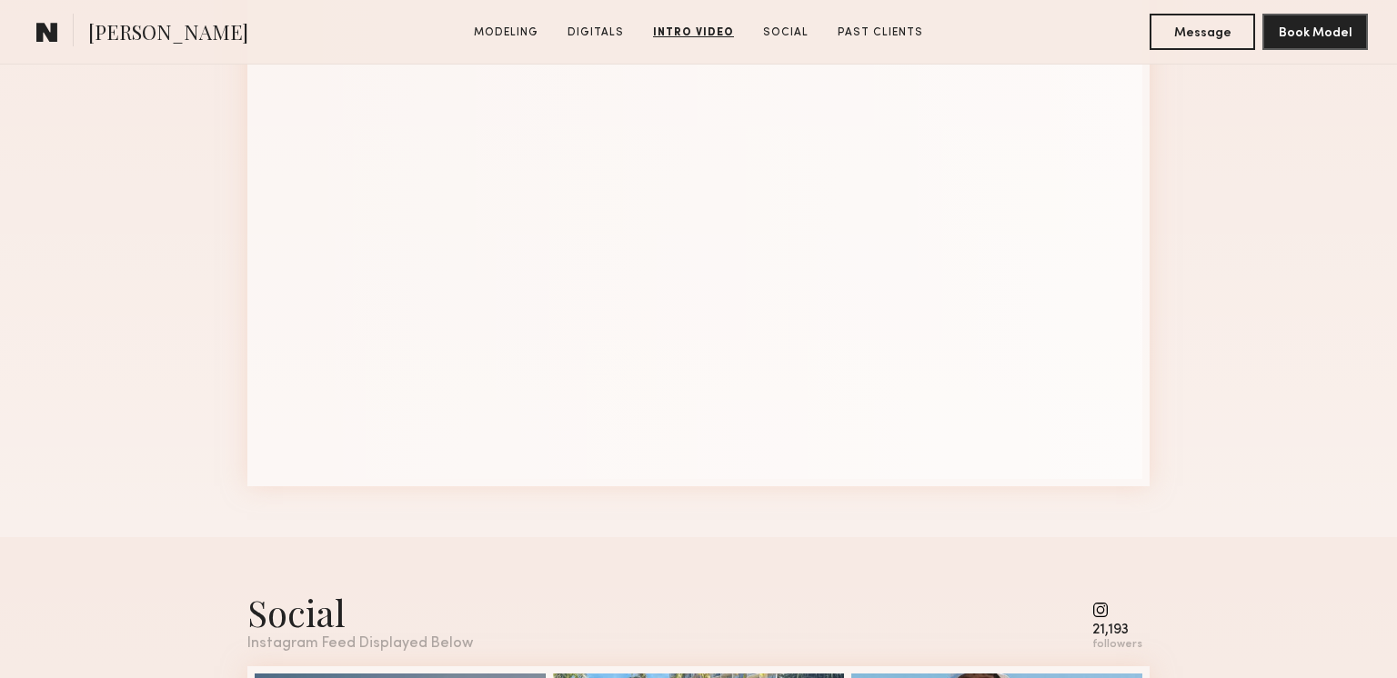
scroll to position [1631, 0]
